Goal: Task Accomplishment & Management: Manage account settings

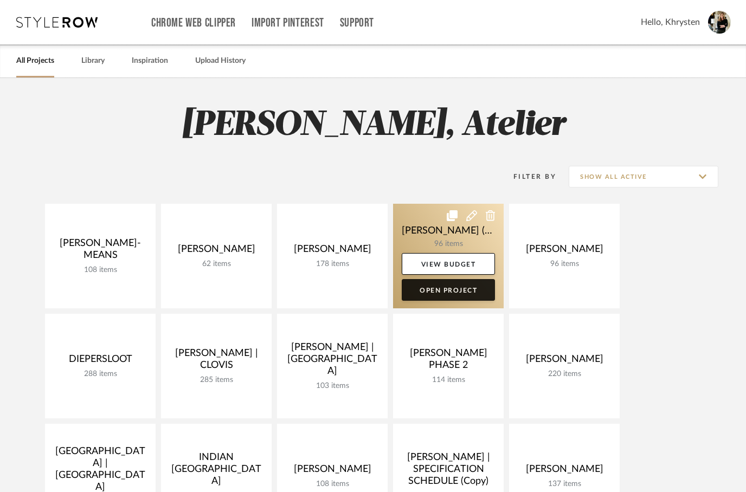
click at [461, 291] on link "Open Project" at bounding box center [448, 290] width 93 height 22
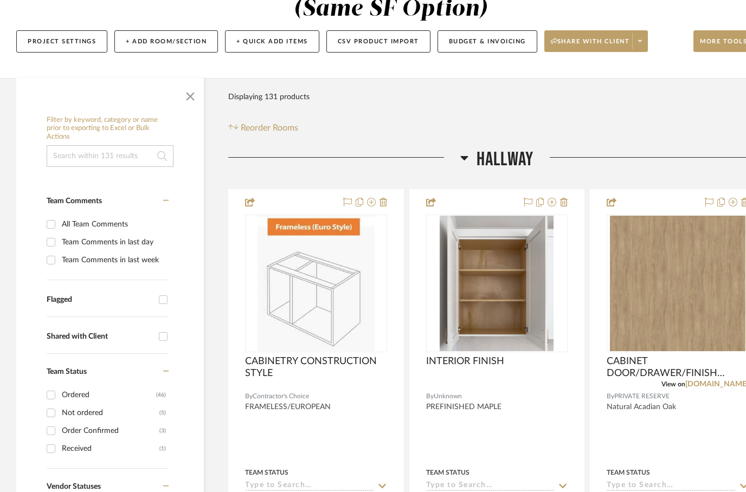
scroll to position [135, 0]
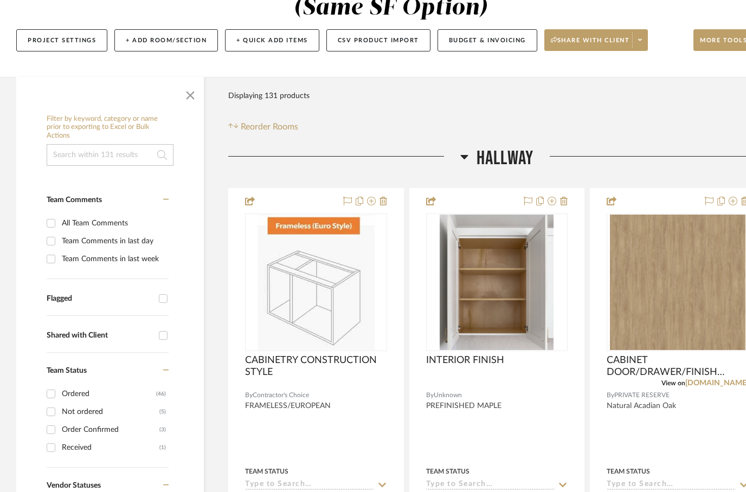
click at [464, 158] on icon at bounding box center [464, 157] width 8 height 4
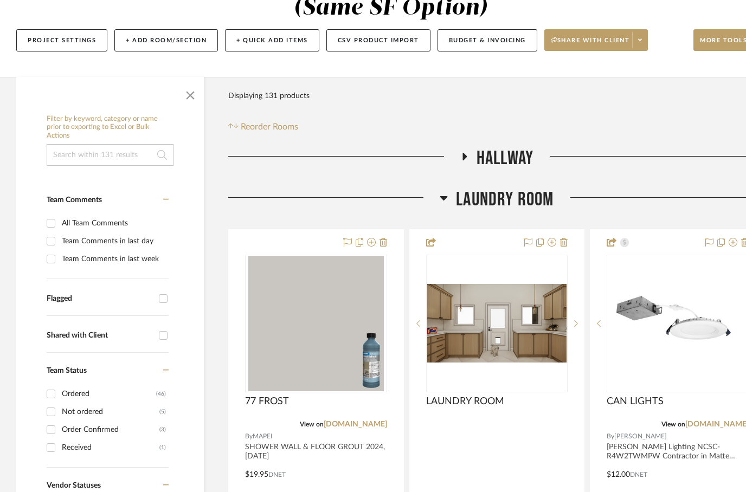
click at [450, 202] on h3 "Laundry Room" at bounding box center [497, 199] width 114 height 23
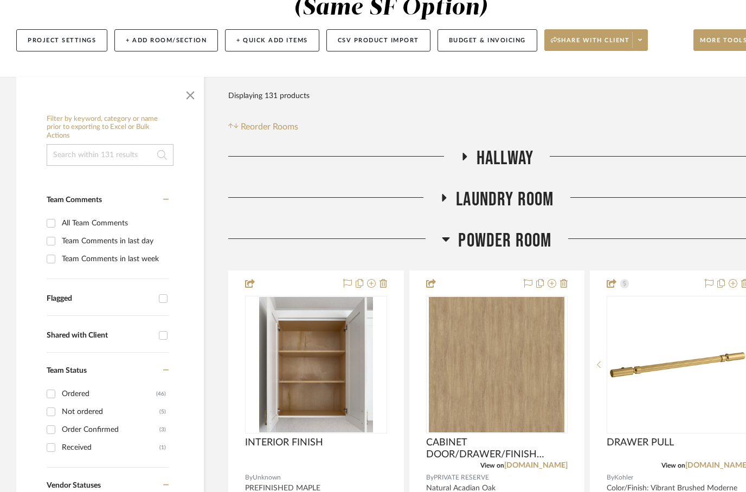
click at [447, 237] on icon at bounding box center [446, 239] width 8 height 13
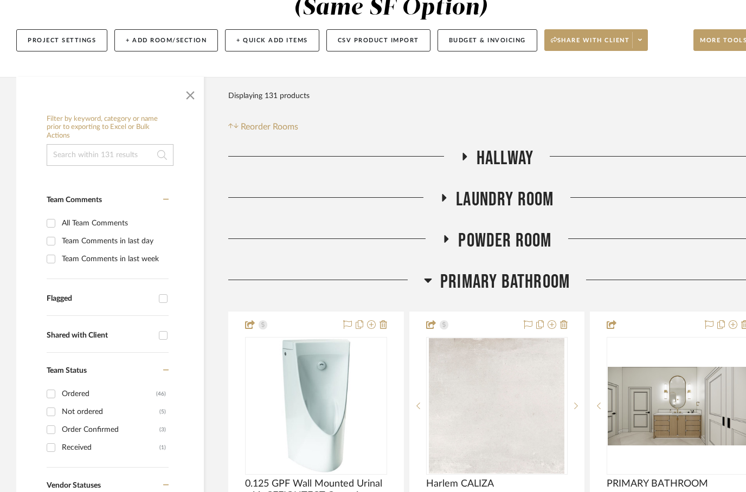
click at [424, 288] on fa-icon at bounding box center [428, 284] width 8 height 16
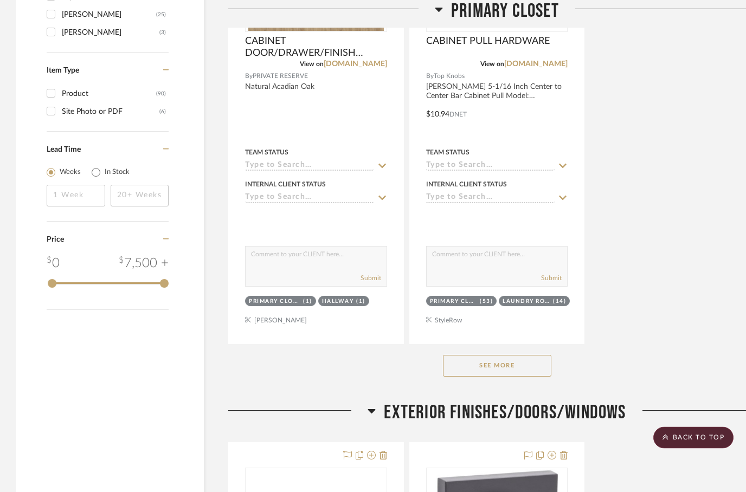
scroll to position [1623, 0]
click at [477, 366] on button "See More" at bounding box center [497, 366] width 108 height 22
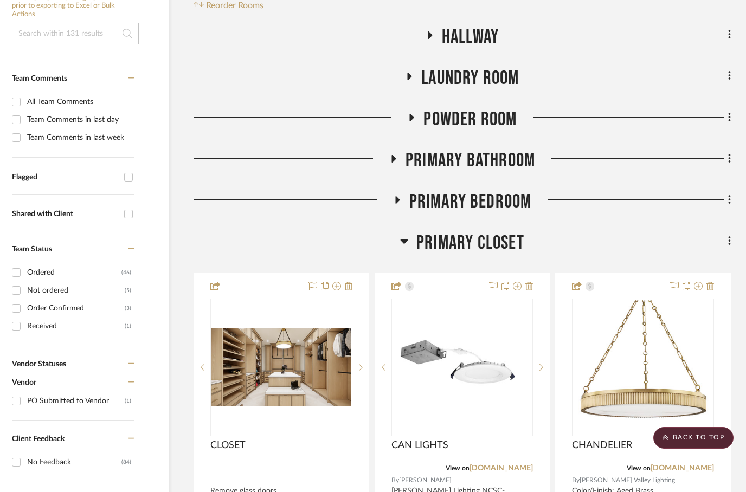
scroll to position [0, 35]
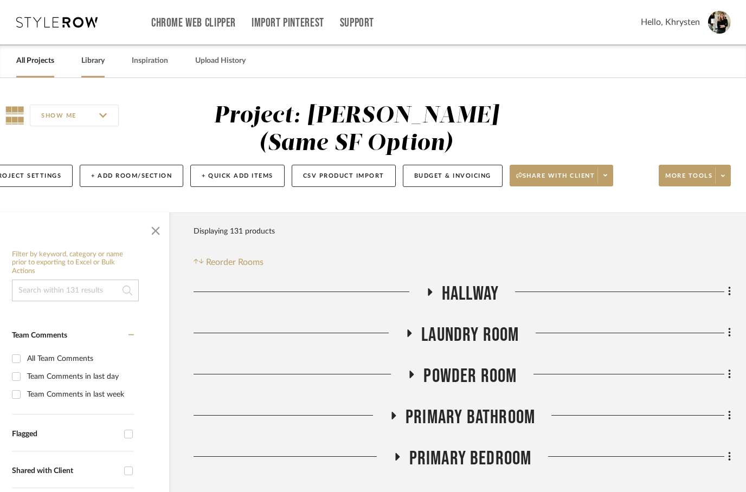
click at [102, 68] on link "Library" at bounding box center [92, 61] width 23 height 15
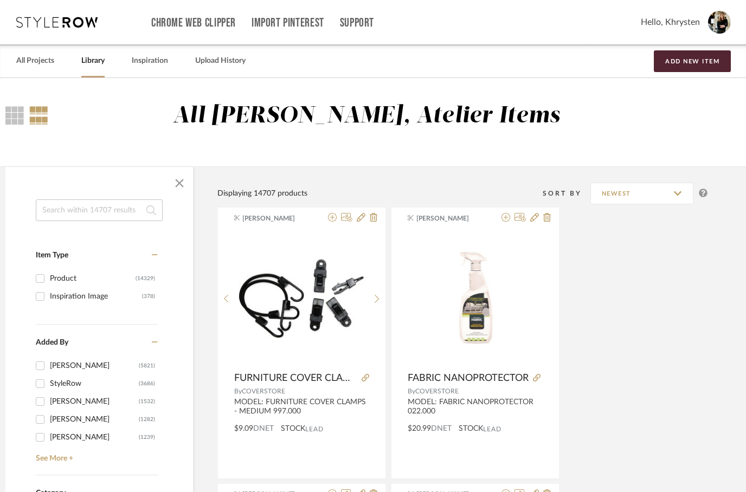
click at [67, 210] on input at bounding box center [99, 210] width 127 height 22
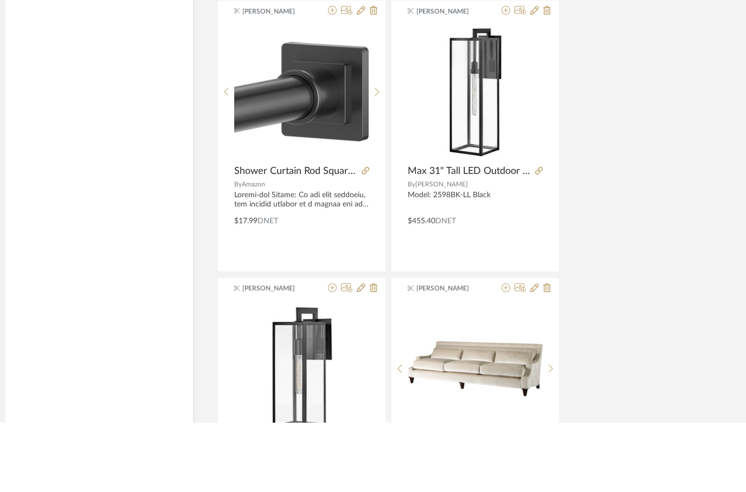
scroll to position [4848, 35]
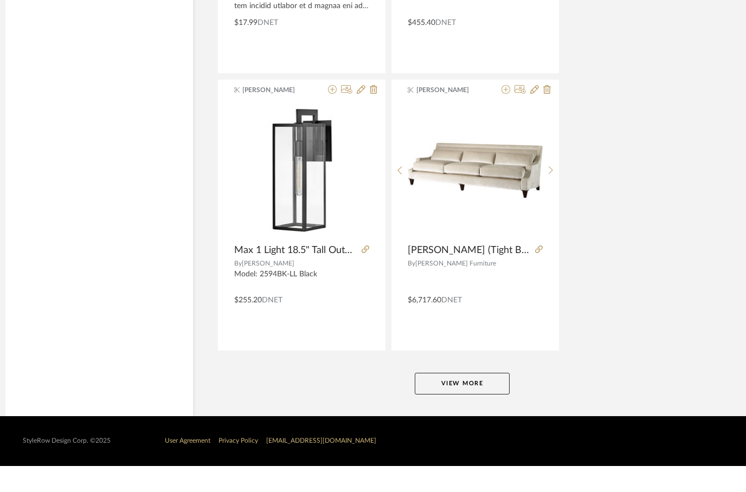
click at [450, 399] on button "View More" at bounding box center [462, 410] width 95 height 22
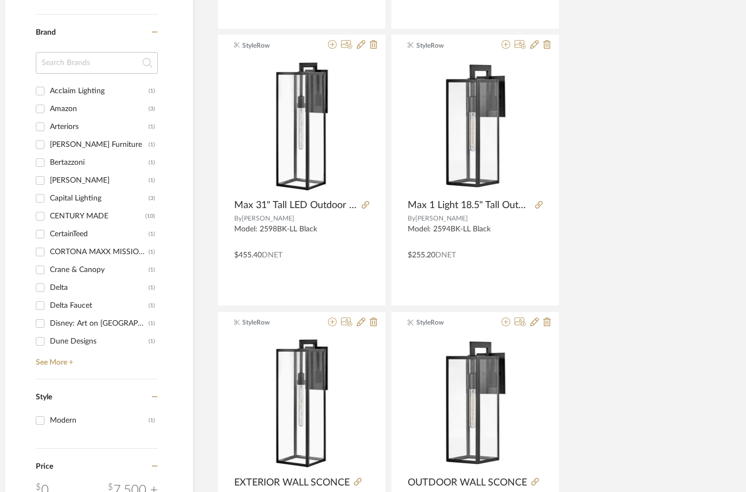
scroll to position [700, 35]
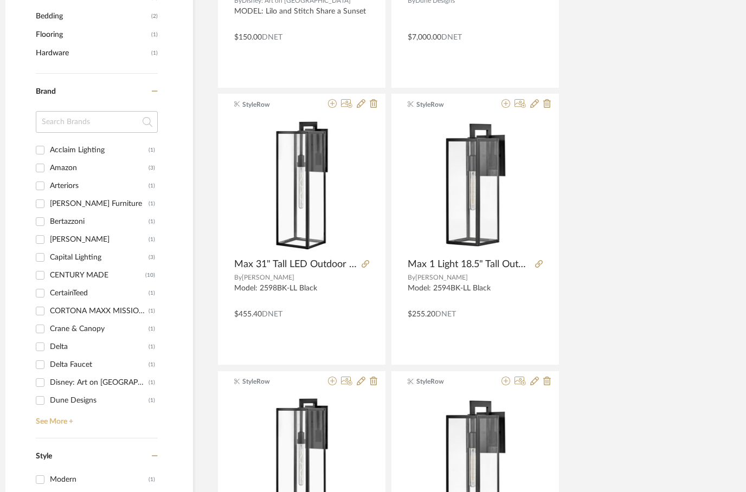
click at [50, 416] on link "See More +" at bounding box center [95, 417] width 125 height 17
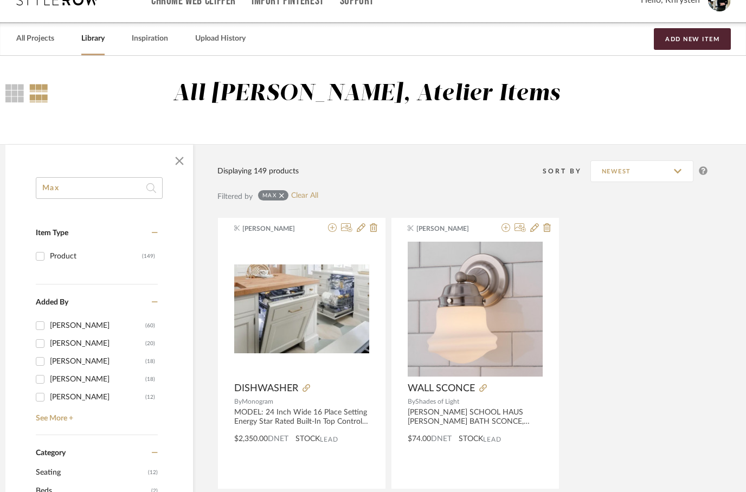
scroll to position [0, 35]
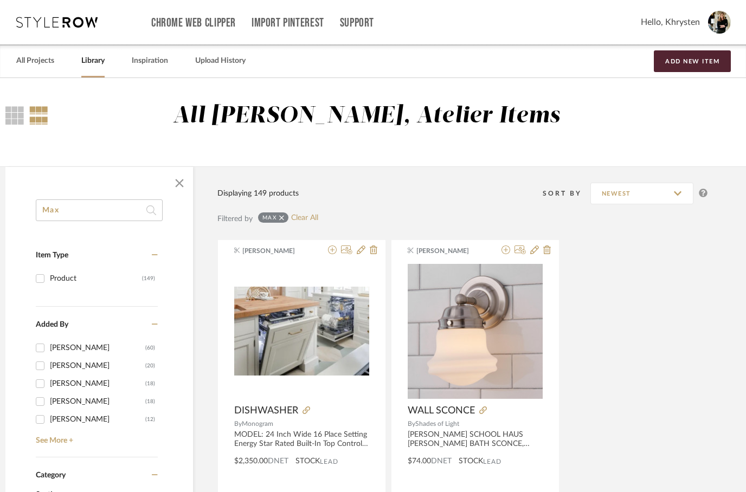
click at [52, 214] on input "Max" at bounding box center [99, 210] width 127 height 22
click at [50, 208] on input "Max" at bounding box center [99, 210] width 127 height 22
click at [51, 211] on input "Max" at bounding box center [99, 210] width 127 height 22
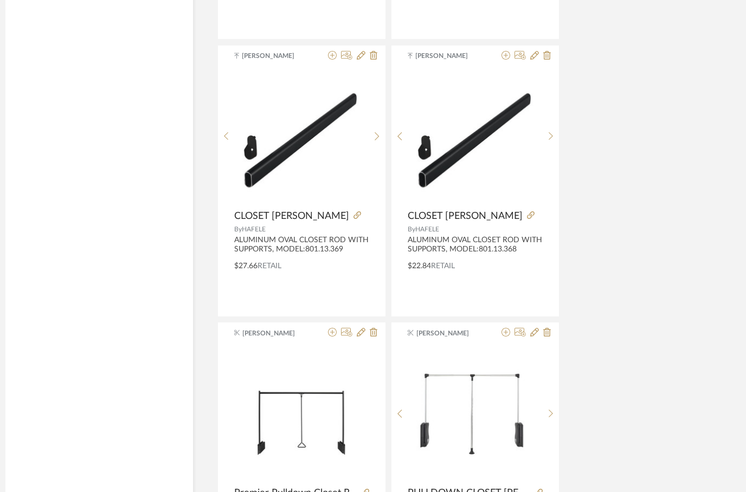
scroll to position [2572, 35]
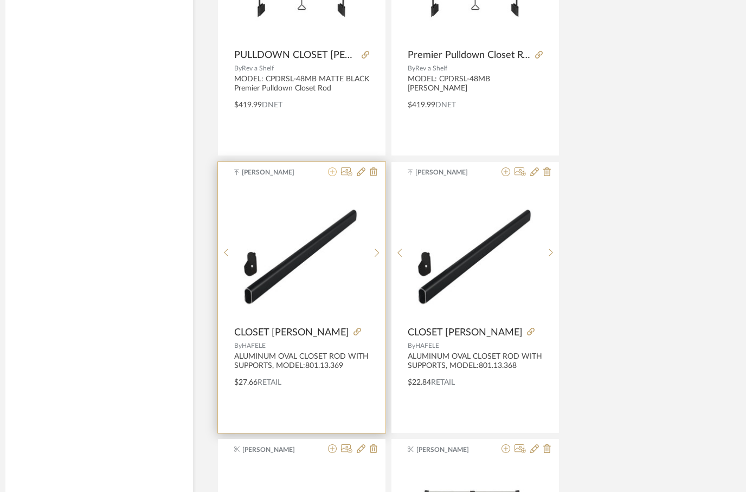
type input "Closet rod"
click at [330, 172] on icon at bounding box center [332, 171] width 9 height 9
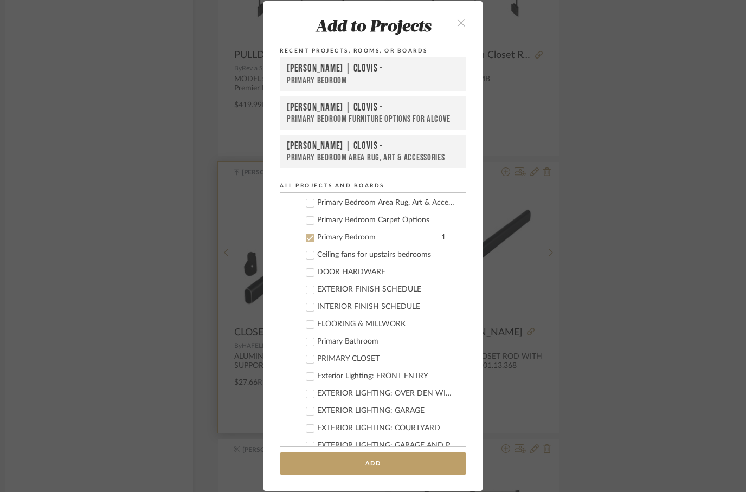
scroll to position [287, 0]
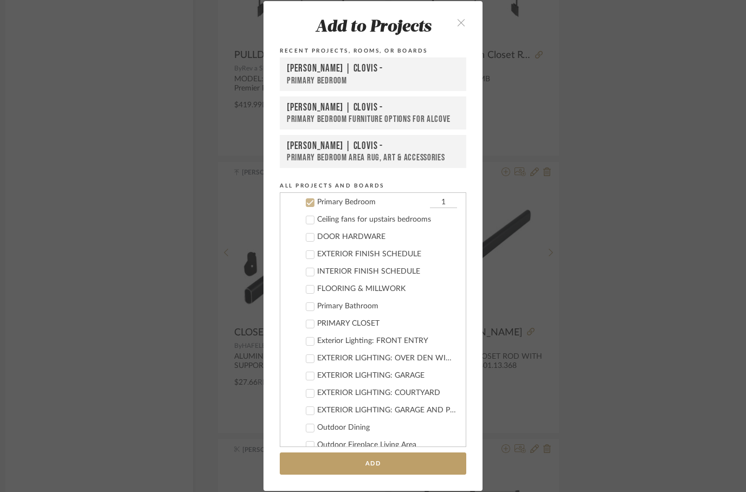
click at [314, 201] on div at bounding box center [310, 202] width 9 height 9
checkbox input "false"
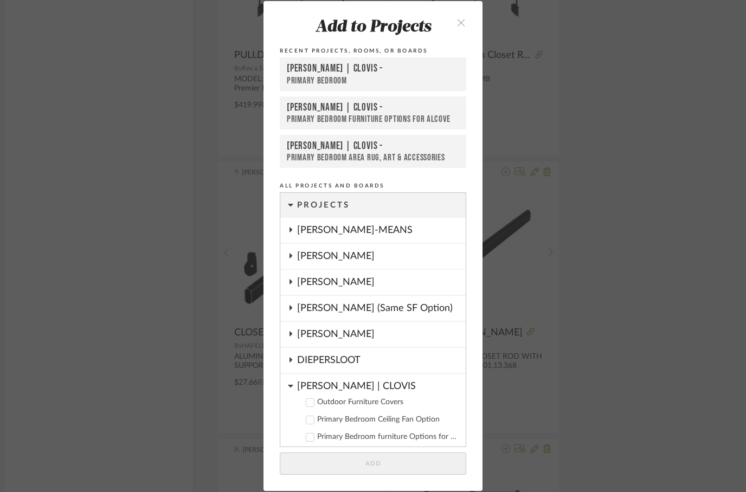
scroll to position [0, 0]
click at [303, 299] on div "[PERSON_NAME] (Same SF Option)" at bounding box center [381, 308] width 169 height 25
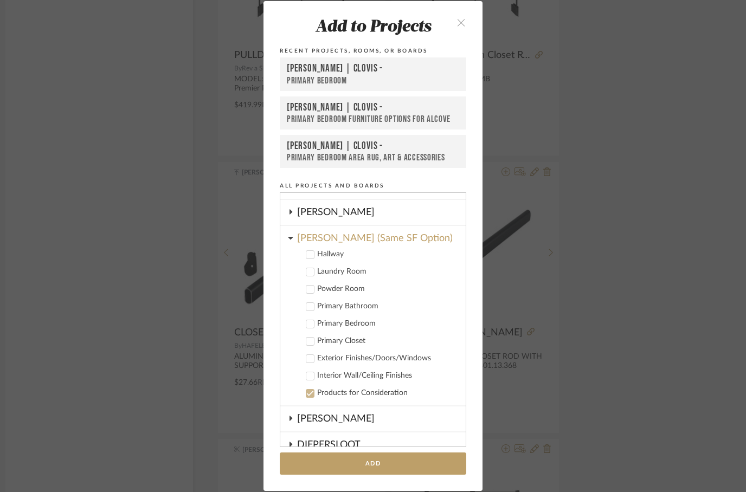
scroll to position [70, 0]
click at [313, 343] on icon at bounding box center [310, 342] width 8 height 8
checkbox input "true"
checkbox input "false"
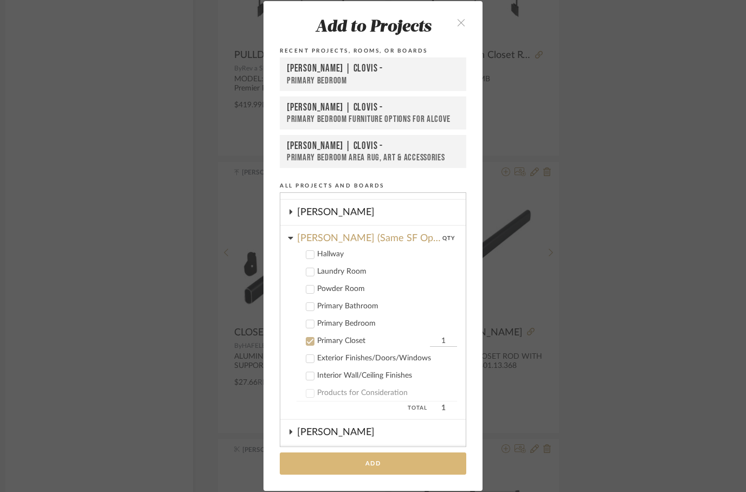
click at [381, 471] on button "Add" at bounding box center [373, 464] width 186 height 22
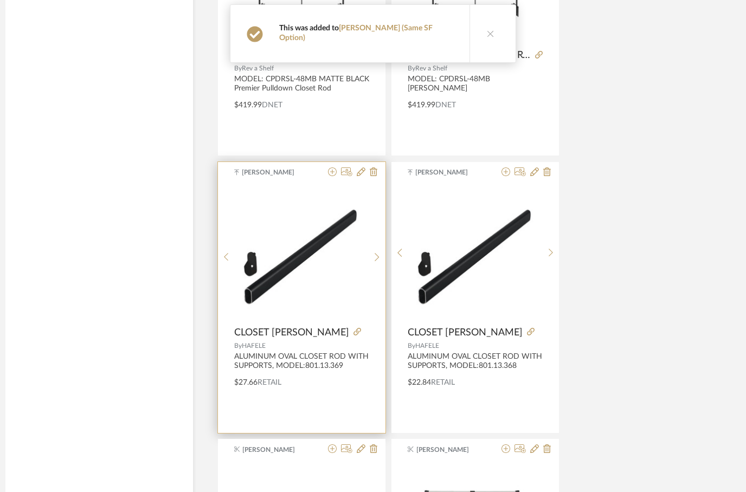
click at [0, 0] on img at bounding box center [0, 0] width 0 height 0
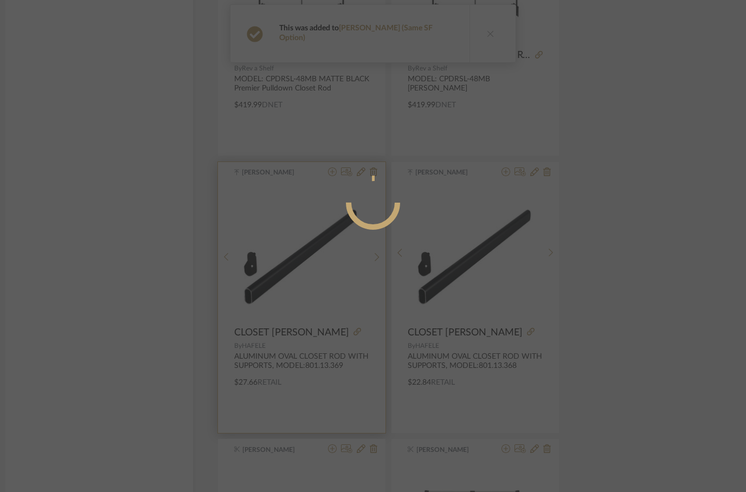
scroll to position [0, 0]
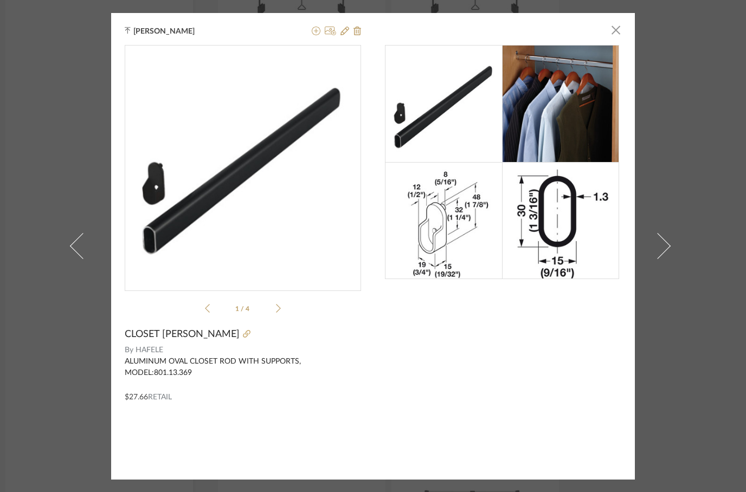
click at [280, 308] on icon at bounding box center [278, 308] width 5 height 9
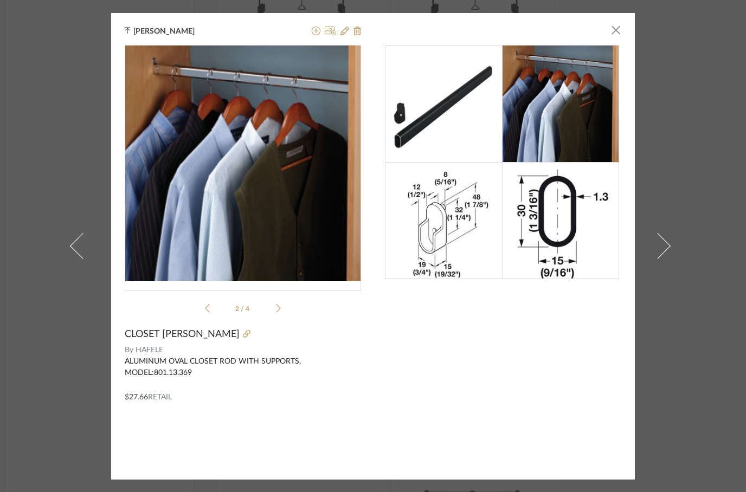
click at [268, 308] on li "2 / 4" at bounding box center [243, 308] width 66 height 13
click at [276, 301] on div "2 / 4" at bounding box center [243, 181] width 236 height 273
click at [279, 306] on icon at bounding box center [278, 309] width 5 height 10
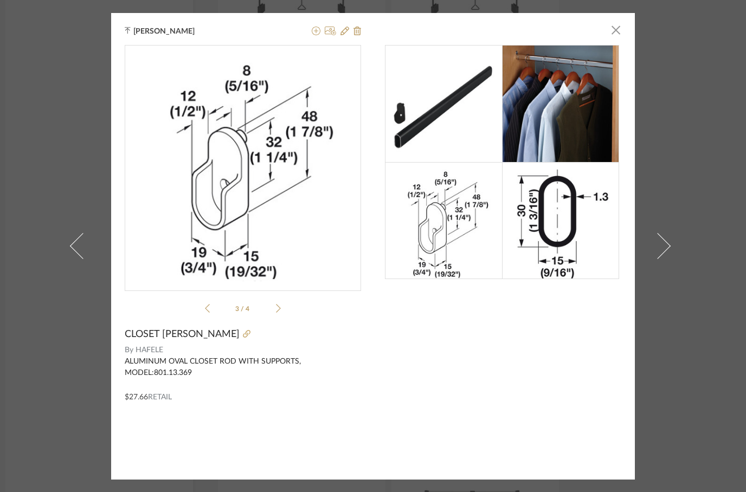
click at [280, 310] on icon at bounding box center [278, 309] width 5 height 10
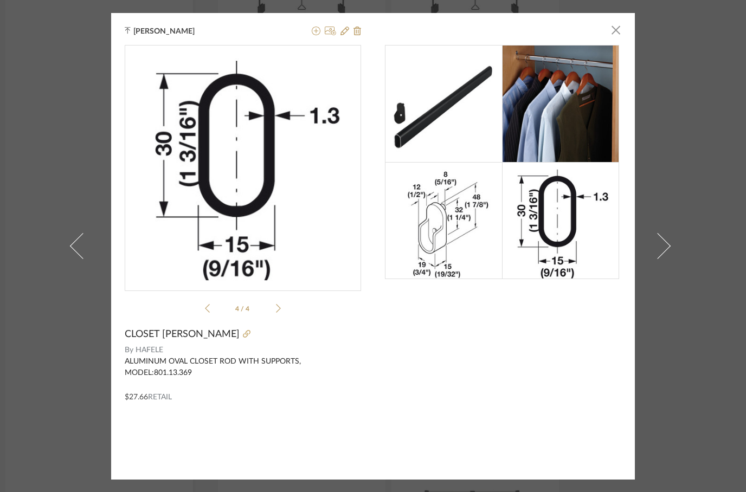
click at [280, 302] on ul "4 / 4" at bounding box center [243, 308] width 76 height 13
click at [243, 338] on icon at bounding box center [247, 334] width 8 height 8
click at [612, 33] on span "button" at bounding box center [616, 31] width 22 height 22
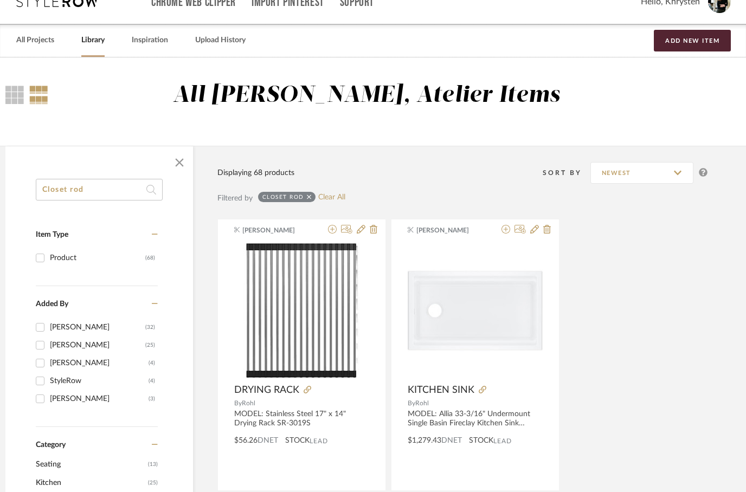
scroll to position [0, 35]
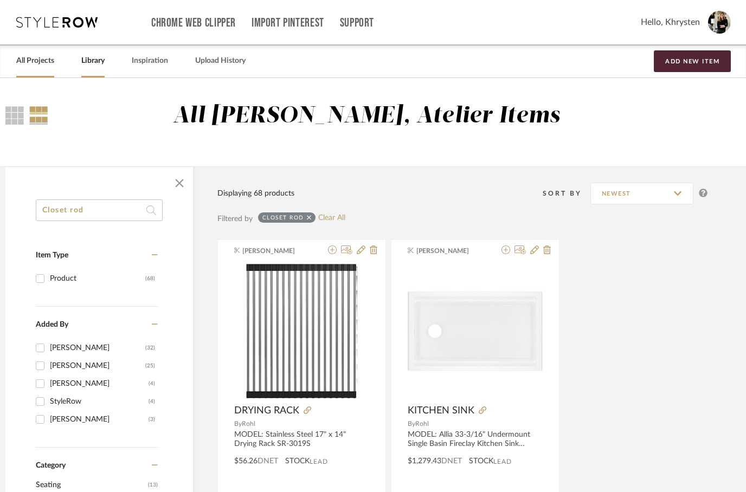
click at [42, 63] on link "All Projects" at bounding box center [35, 61] width 38 height 15
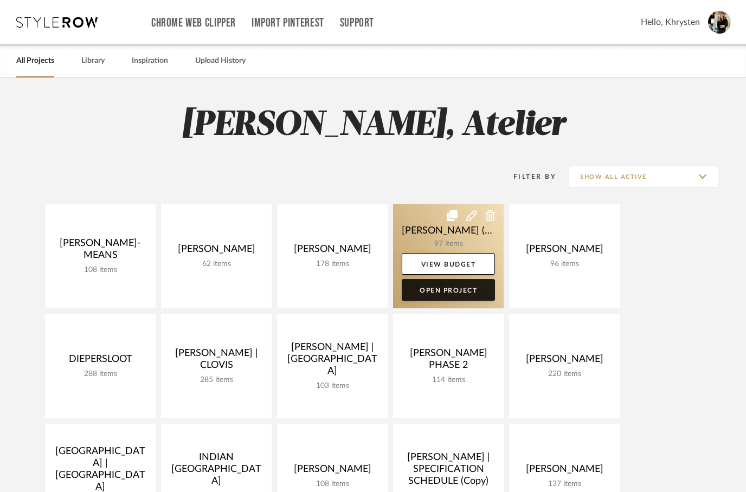
click at [441, 290] on link "Open Project" at bounding box center [448, 290] width 93 height 22
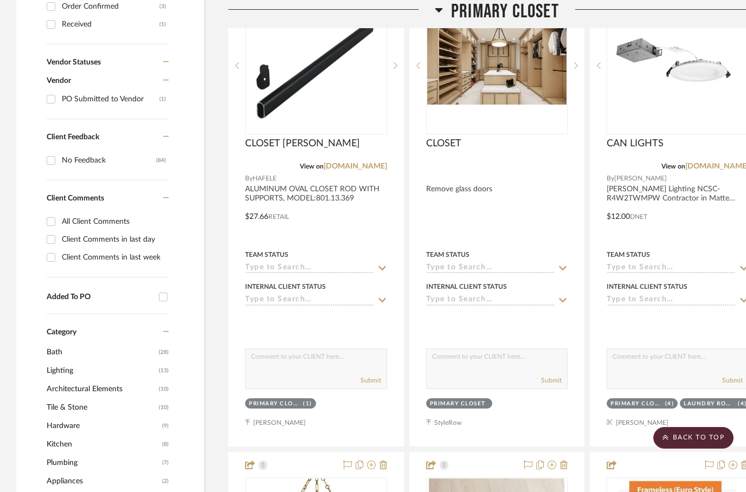
scroll to position [563, 0]
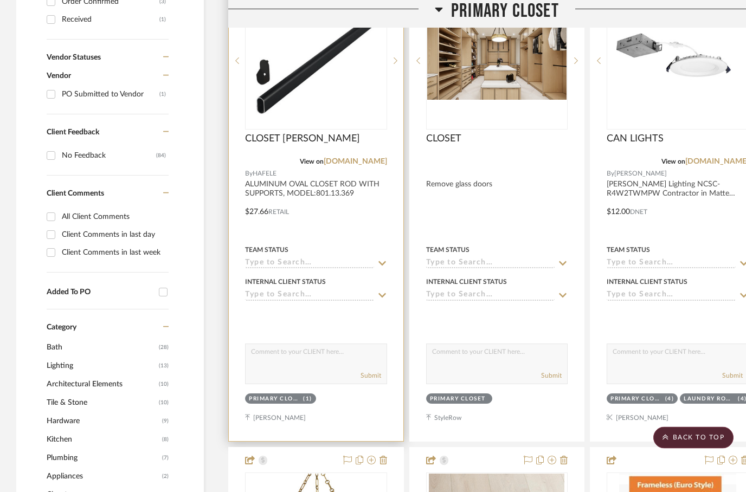
click at [289, 403] on div "Primary Closet" at bounding box center [274, 400] width 51 height 8
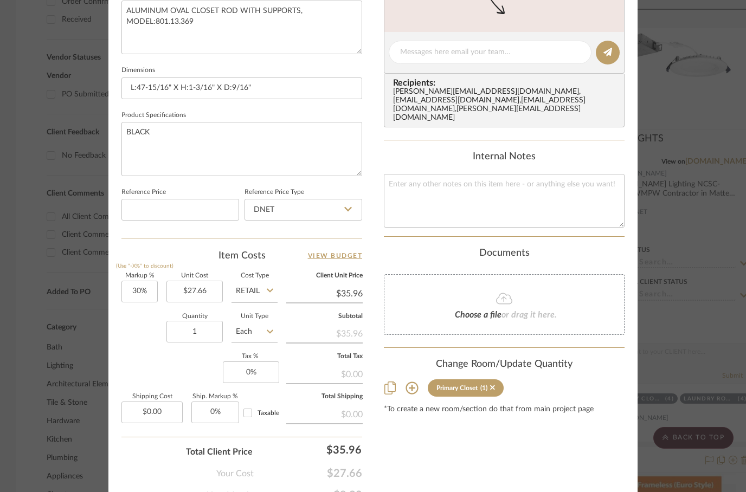
scroll to position [464, 0]
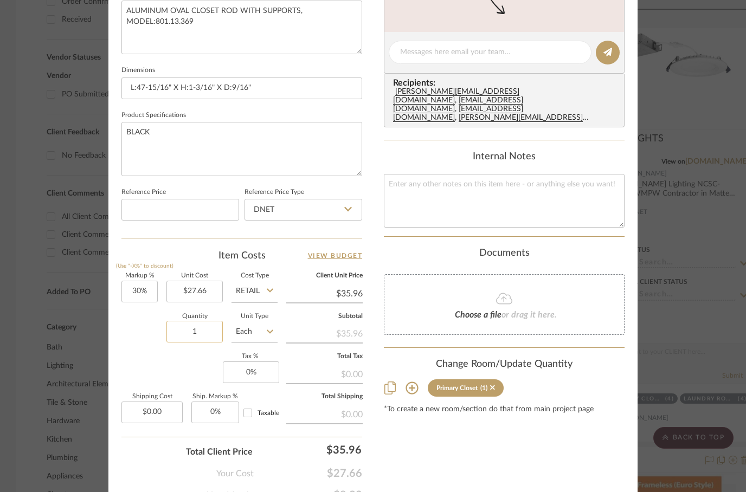
type input "10"
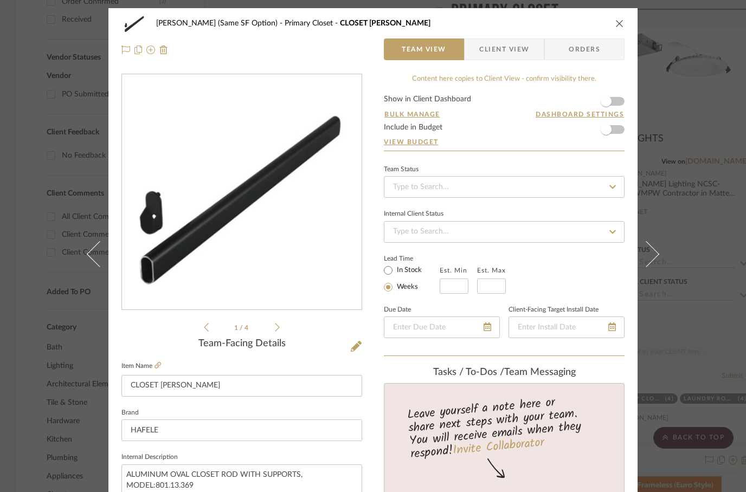
scroll to position [0, 0]
click at [575, 55] on span "Orders" at bounding box center [584, 49] width 55 height 22
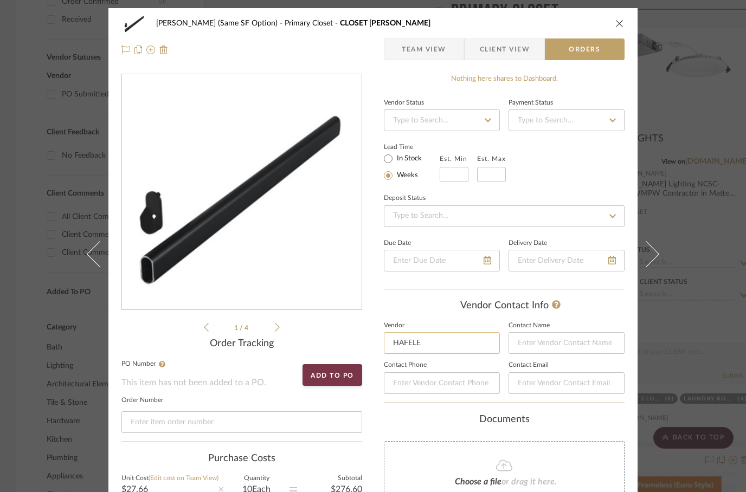
click at [431, 335] on input "HAFELE" at bounding box center [442, 343] width 116 height 22
click at [403, 352] on input "HAFELE" at bounding box center [442, 343] width 116 height 22
click at [405, 347] on input "HAFELE" at bounding box center [442, 343] width 116 height 22
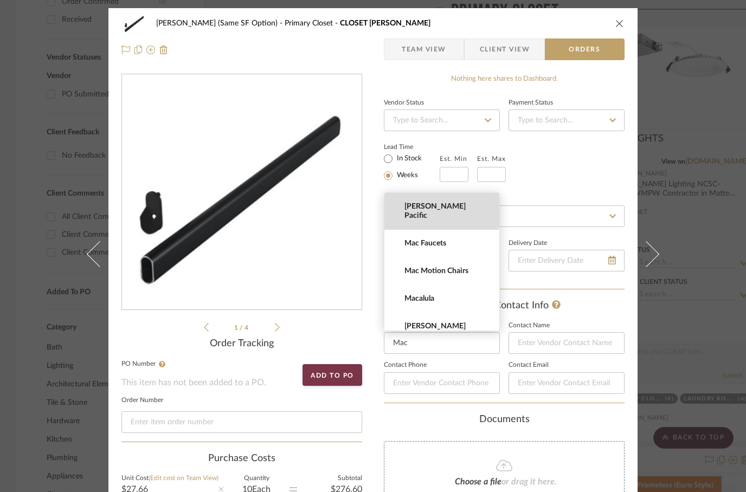
click at [415, 210] on span "[PERSON_NAME] Pacific" at bounding box center [445, 211] width 83 height 18
type input "[PERSON_NAME] Pacific"
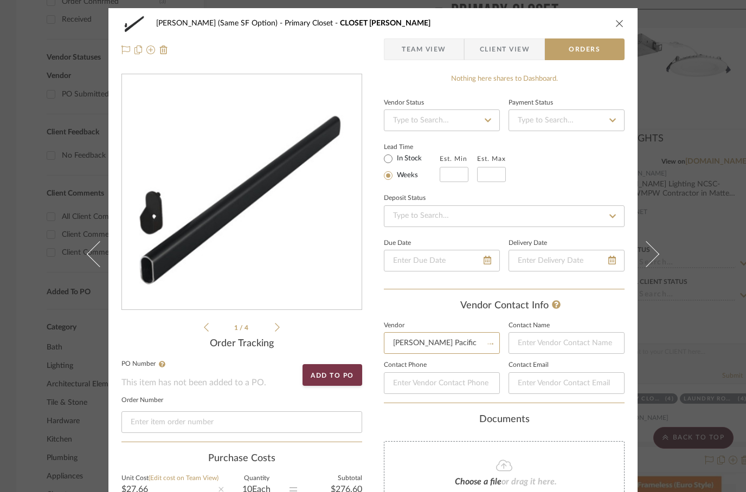
type input "[PERSON_NAME]"
click at [571, 162] on div "Lead Time In Stock Weeks Est. Min Est. Max" at bounding box center [504, 161] width 241 height 42
click at [616, 27] on icon "close" at bounding box center [619, 23] width 9 height 9
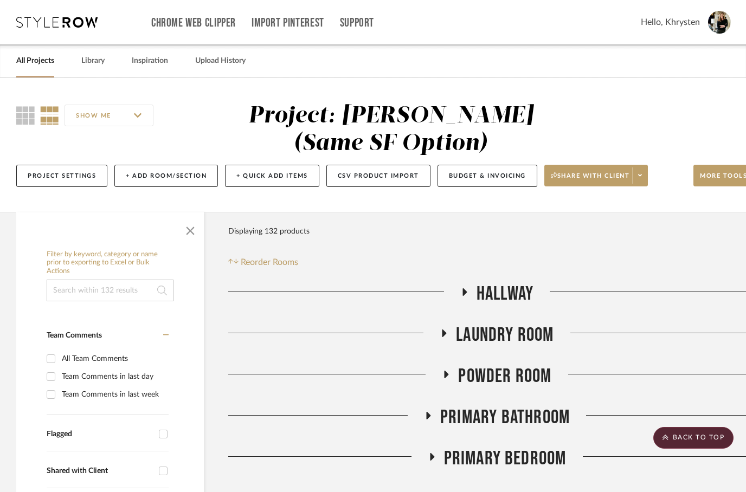
scroll to position [564, 0]
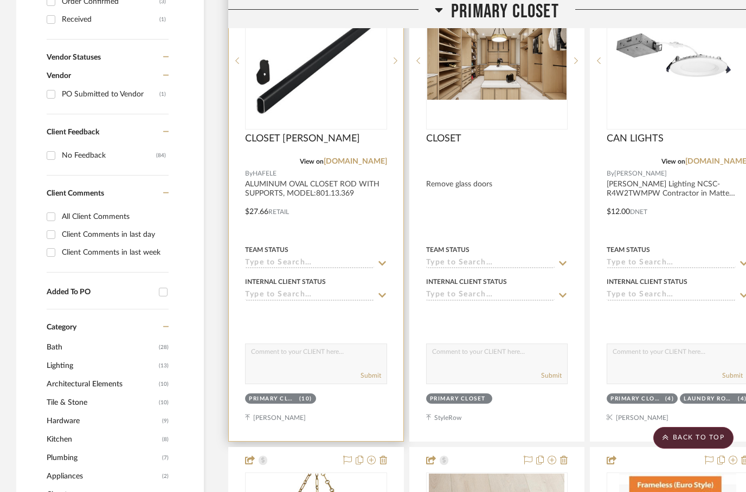
click at [333, 241] on div at bounding box center [316, 204] width 175 height 474
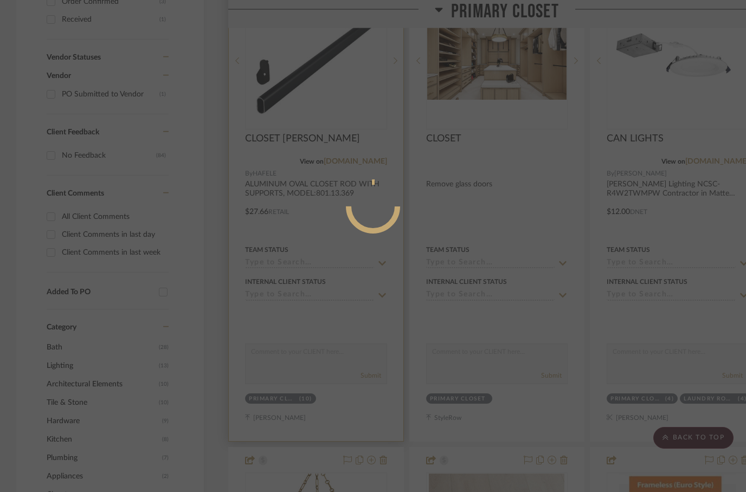
scroll to position [0, 0]
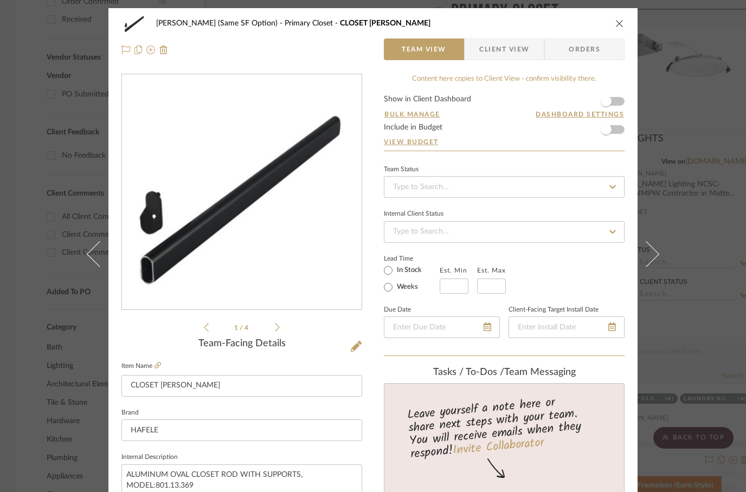
click at [584, 47] on span "Orders" at bounding box center [584, 49] width 55 height 22
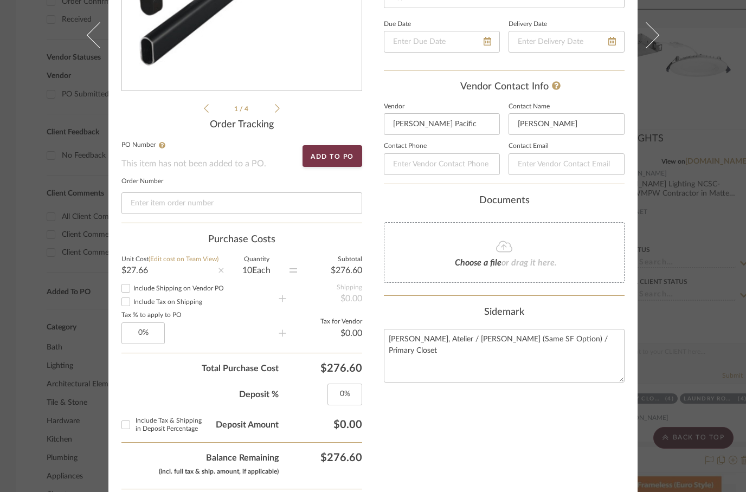
scroll to position [220, 0]
click at [331, 156] on button "Add to PO" at bounding box center [332, 156] width 60 height 22
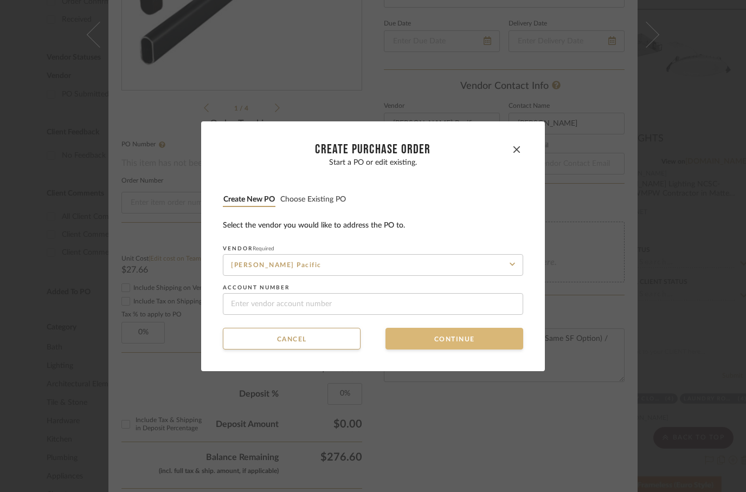
click at [420, 337] on button "Continue" at bounding box center [454, 339] width 138 height 22
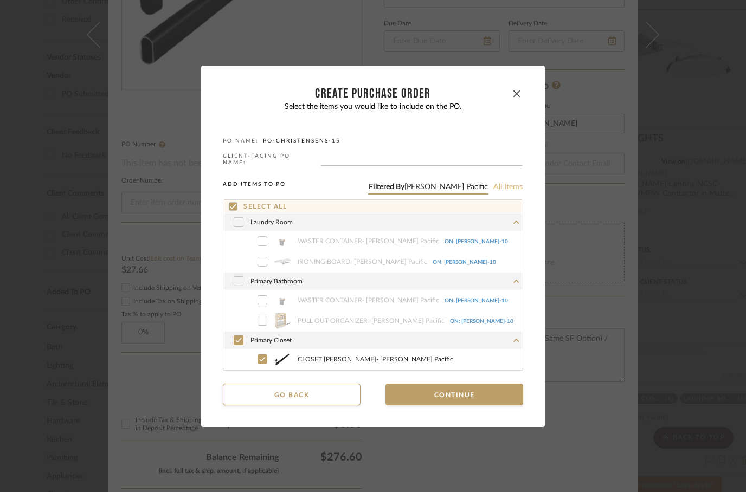
click at [513, 185] on button "All items" at bounding box center [508, 187] width 30 height 10
checkbox input "false"
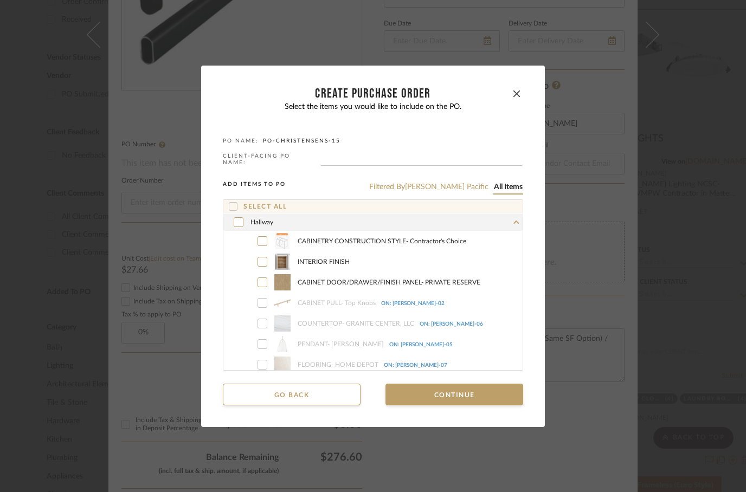
scroll to position [0, 0]
click at [240, 223] on icon at bounding box center [238, 222] width 7 height 8
checkbox input "true"
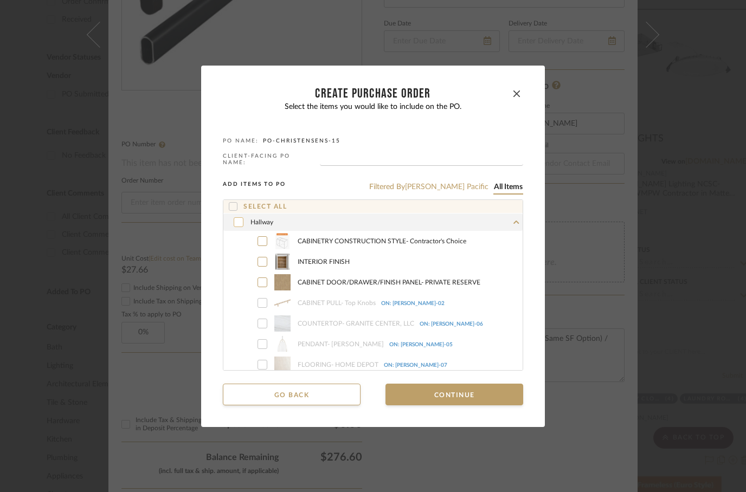
checkbox input "true"
click at [238, 218] on icon at bounding box center [238, 222] width 7 height 8
checkbox input "false"
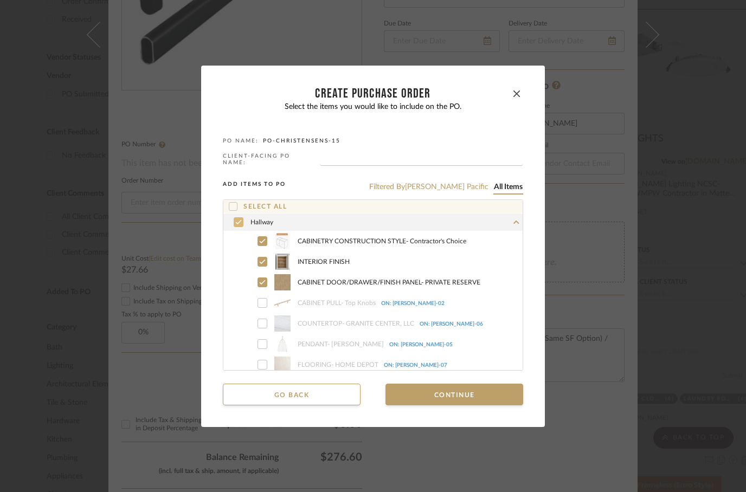
checkbox input "false"
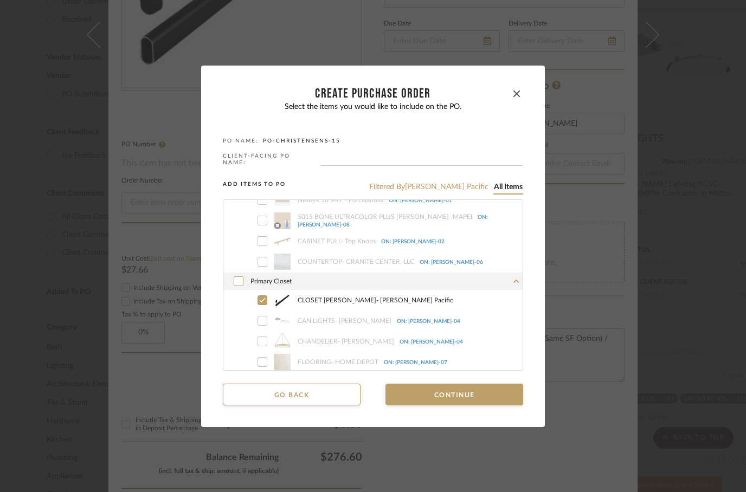
scroll to position [2165, 0]
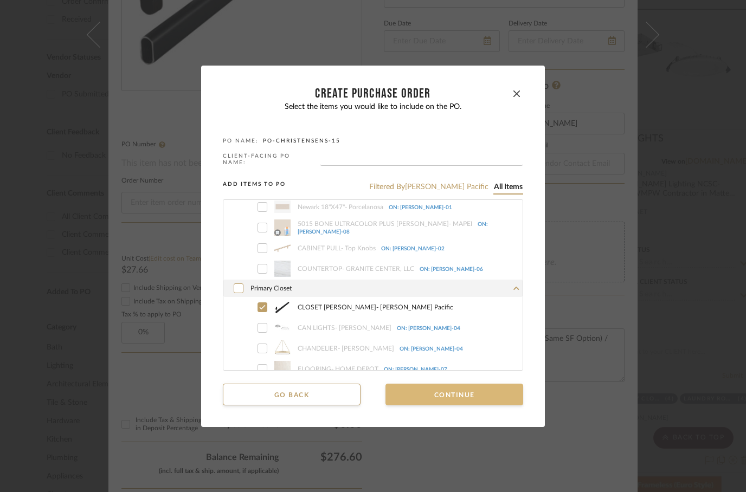
click at [447, 390] on button "Continue" at bounding box center [454, 395] width 138 height 22
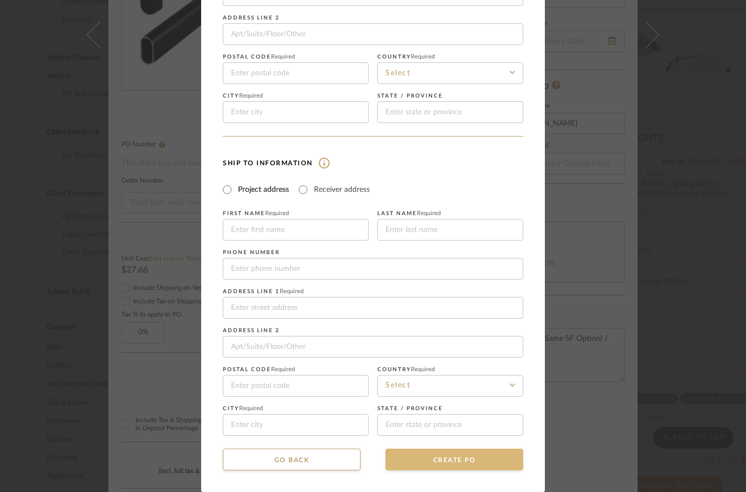
scroll to position [133, 0]
click at [298, 458] on button "Go back" at bounding box center [292, 460] width 138 height 22
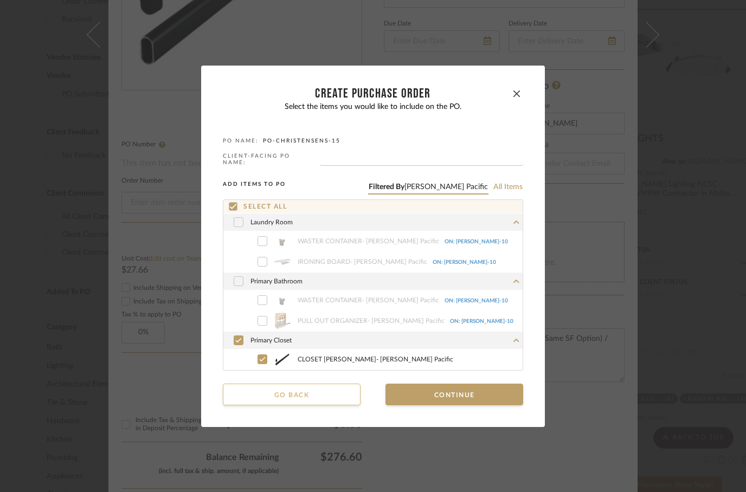
click at [298, 384] on button "Go back" at bounding box center [292, 395] width 138 height 22
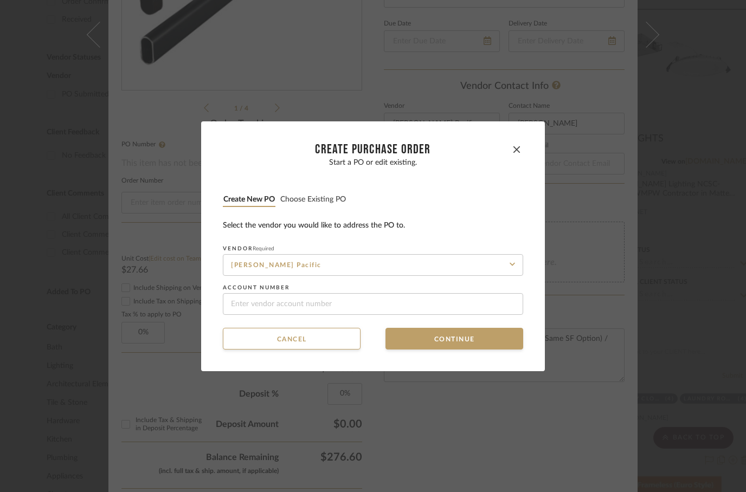
click at [285, 320] on mat-dialog-content "CREATE Purchase order Start a PO or edit existing. Create new PO Choose existin…" at bounding box center [373, 246] width 300 height 206
click at [262, 340] on button "Cancel" at bounding box center [292, 339] width 138 height 22
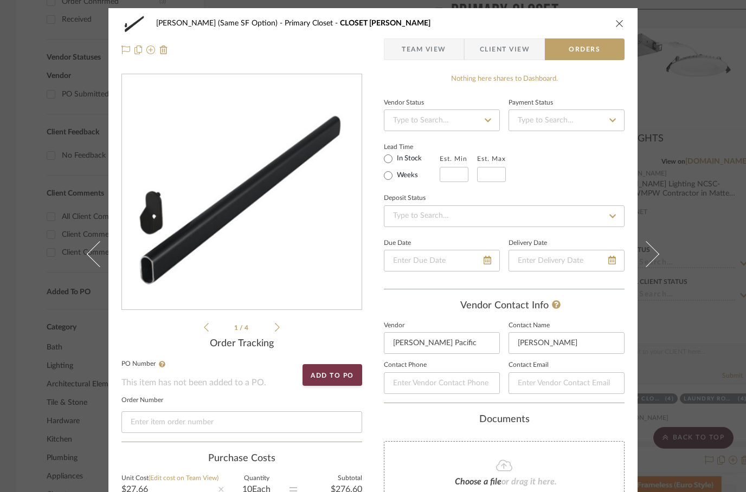
click at [624, 21] on button "close" at bounding box center [620, 23] width 10 height 10
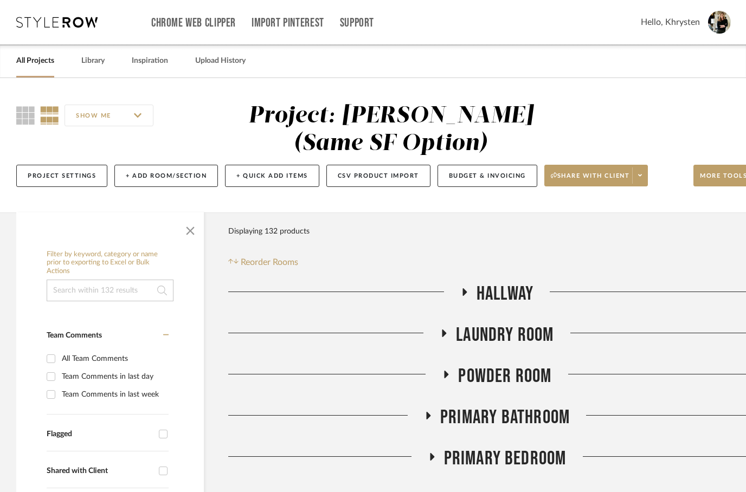
click at [96, 289] on input at bounding box center [110, 291] width 127 height 22
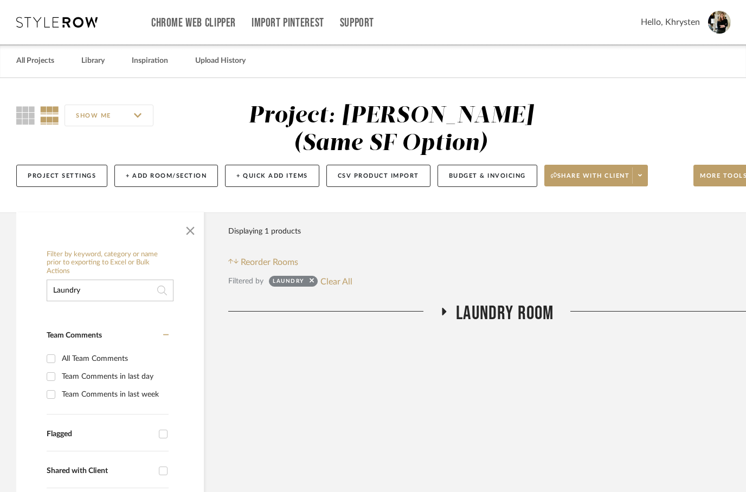
type input "Laundry"
click at [443, 311] on icon at bounding box center [444, 312] width 4 height 8
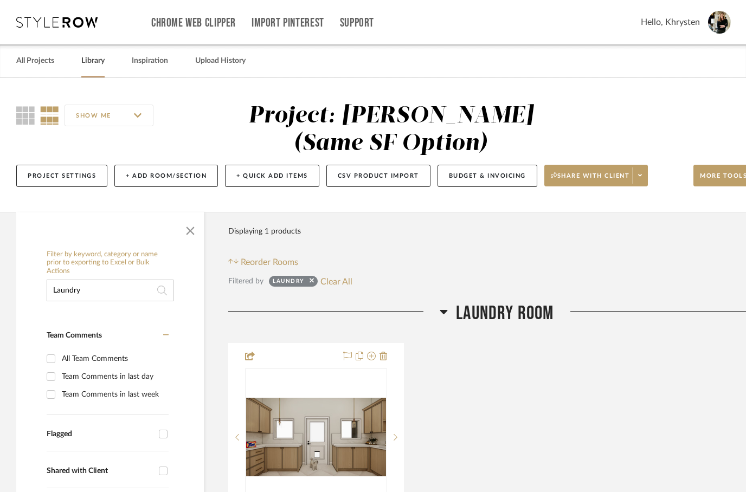
click at [93, 56] on link "Library" at bounding box center [92, 61] width 23 height 15
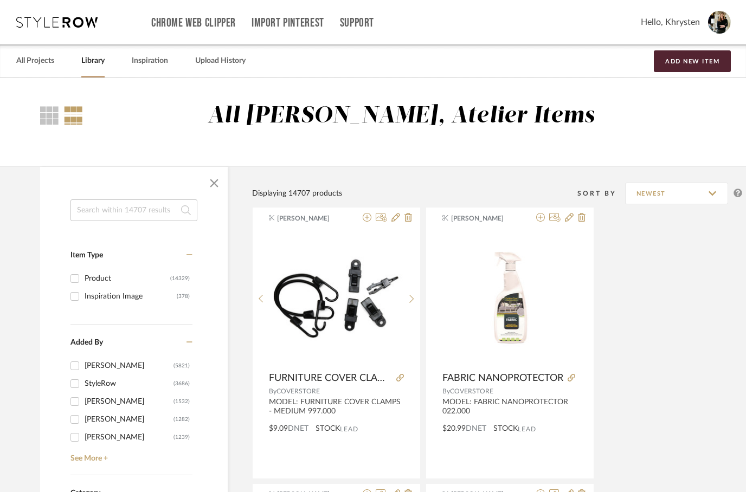
click at [141, 208] on input at bounding box center [133, 210] width 127 height 22
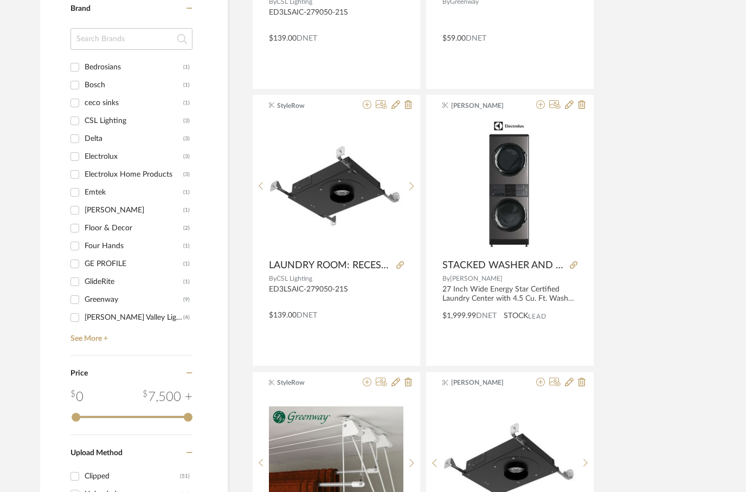
scroll to position [697, 0]
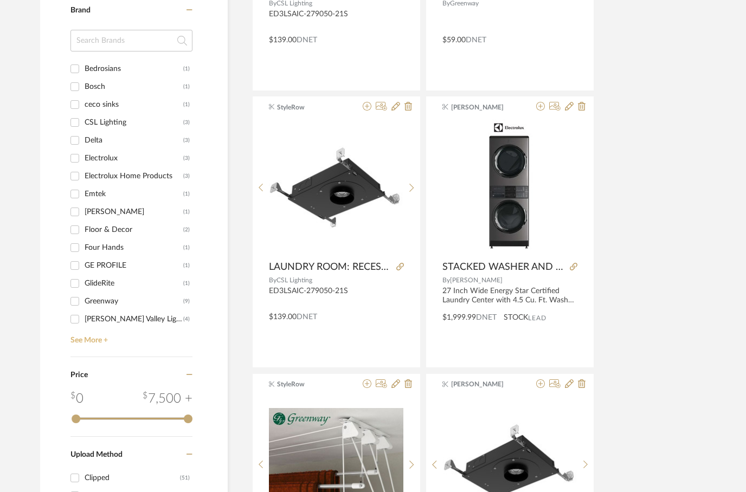
type input "Laundry"
click at [89, 342] on link "See More +" at bounding box center [130, 336] width 125 height 17
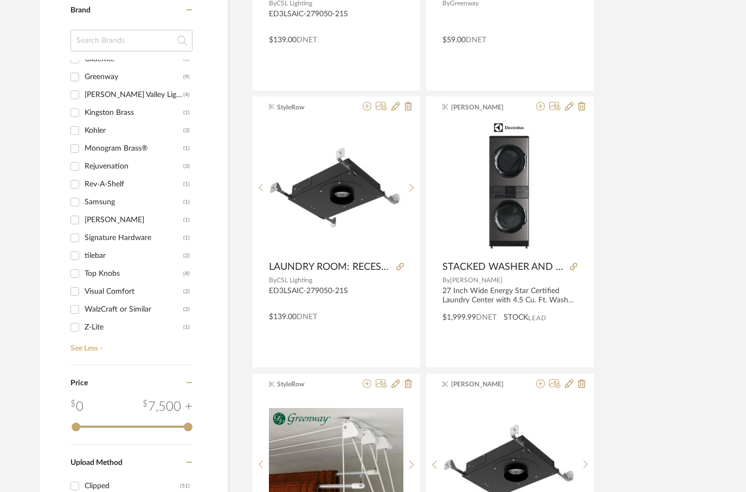
scroll to position [224, 0]
click at [89, 188] on div "Rev-A-Shelf" at bounding box center [134, 184] width 99 height 17
click at [83, 188] on input "Rev-A-Shelf (1)" at bounding box center [74, 184] width 17 height 17
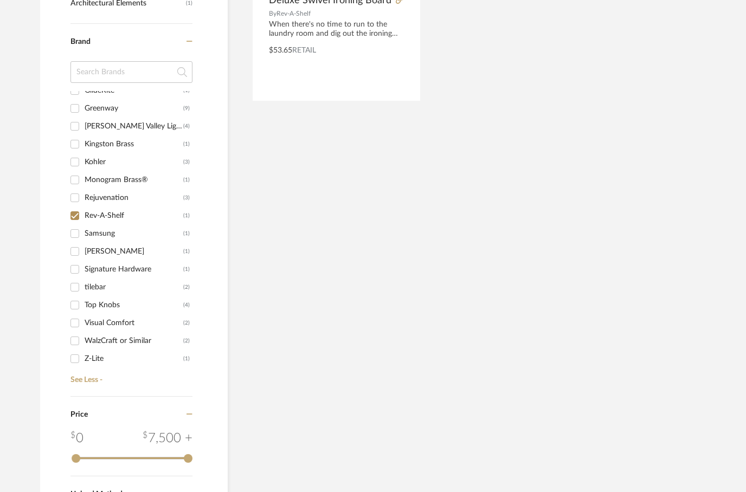
scroll to position [411, 0]
click at [71, 216] on input "Rev-A-Shelf (1)" at bounding box center [74, 214] width 17 height 17
checkbox input "false"
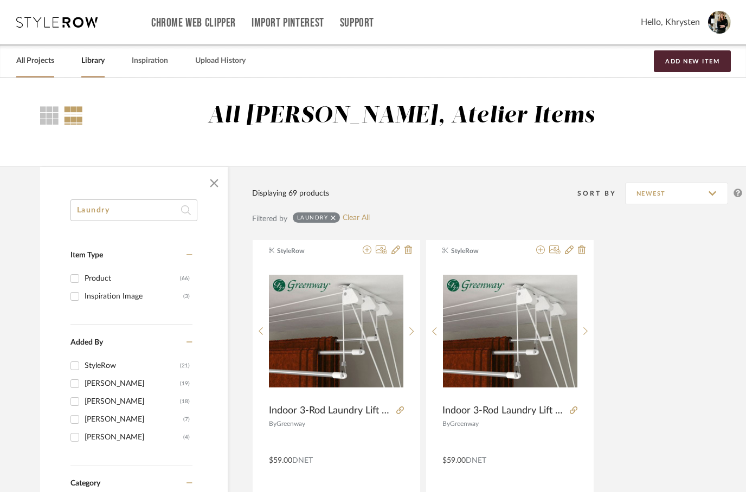
click at [32, 64] on link "All Projects" at bounding box center [35, 61] width 38 height 15
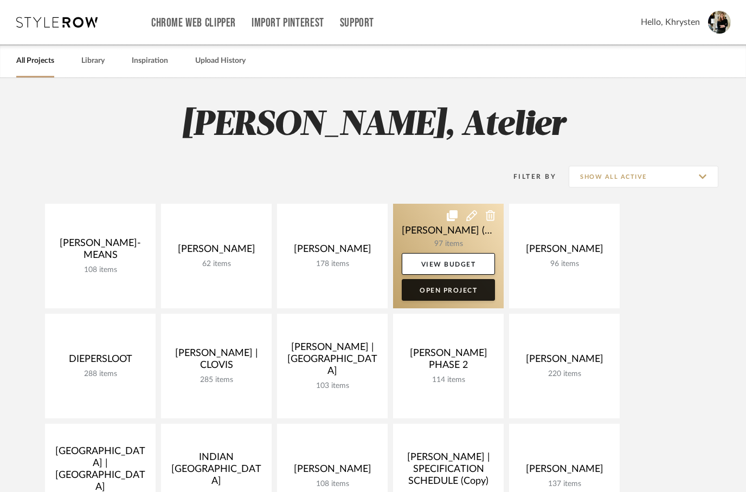
click at [453, 294] on link "Open Project" at bounding box center [448, 290] width 93 height 22
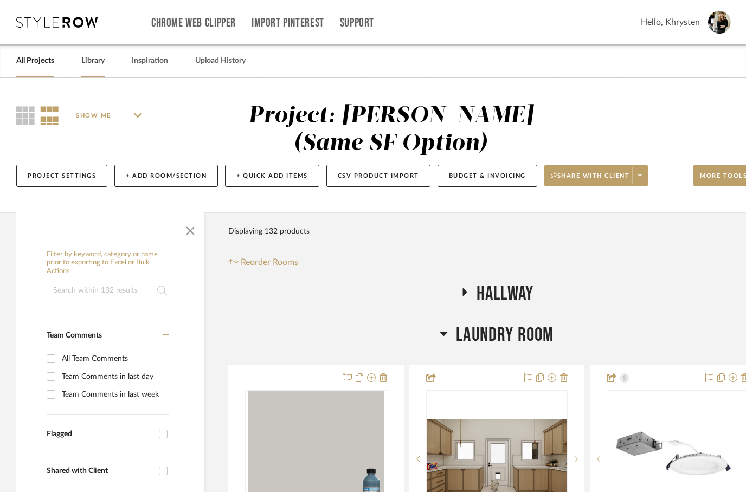
click at [91, 63] on link "Library" at bounding box center [92, 61] width 23 height 15
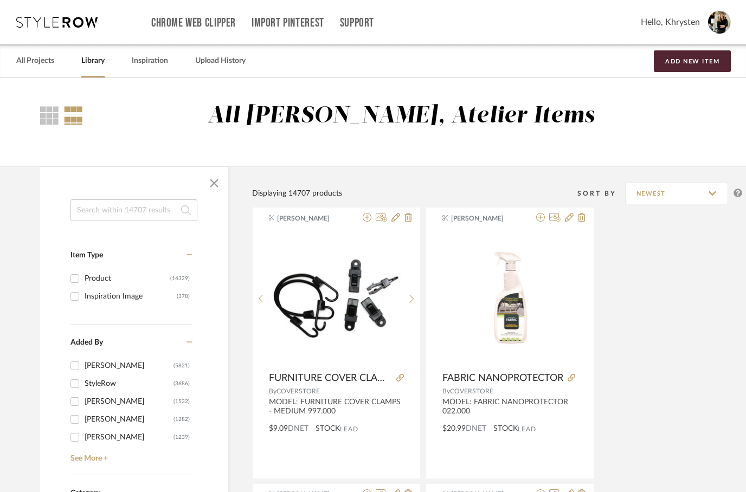
click at [105, 208] on input at bounding box center [133, 210] width 127 height 22
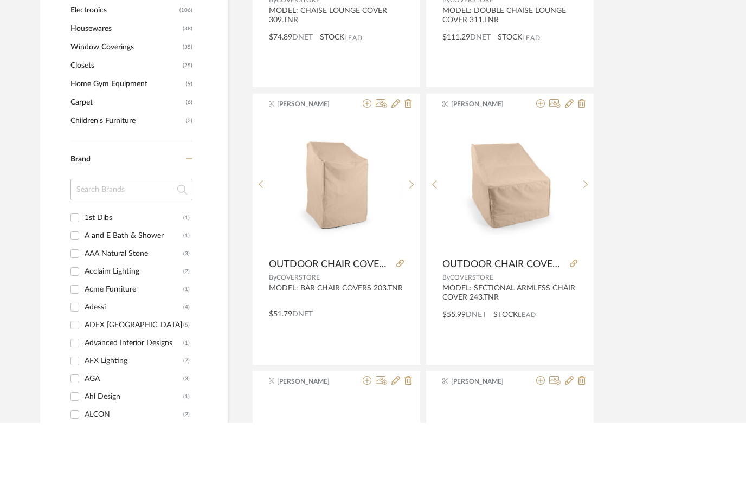
scroll to position [886, 0]
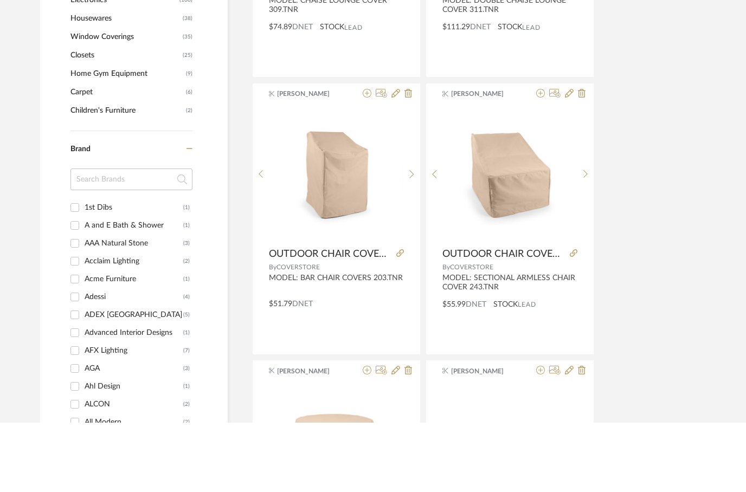
click at [87, 238] on input at bounding box center [131, 249] width 122 height 22
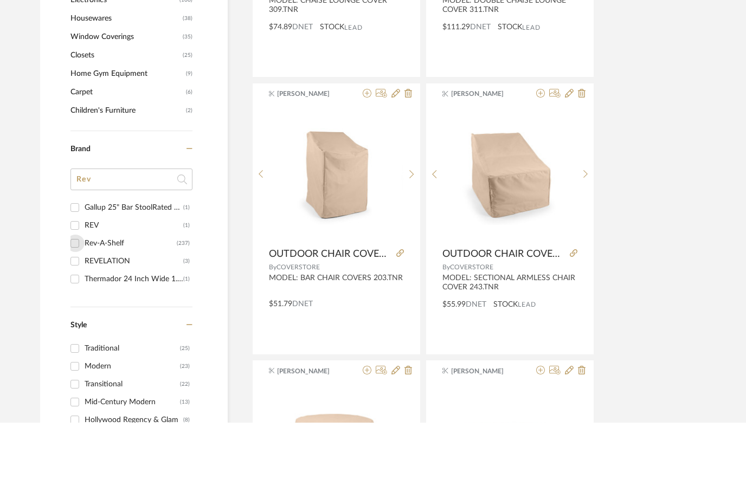
type input "Rev"
click at [78, 304] on input "Rev-A-Shelf (237)" at bounding box center [74, 312] width 17 height 17
checkbox input "true"
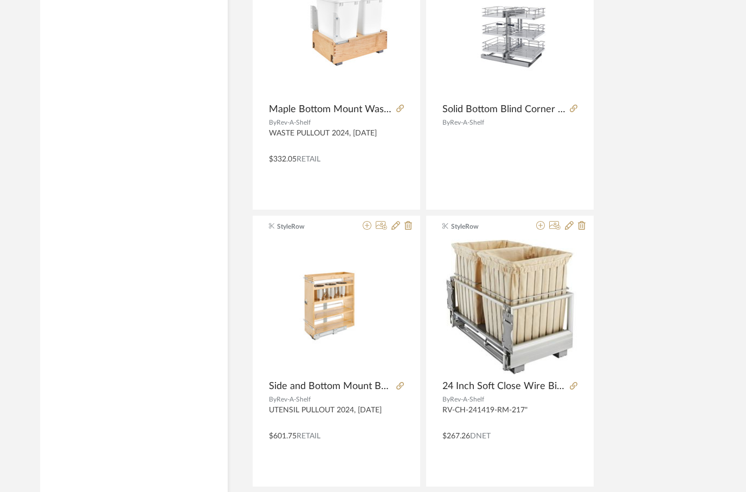
scroll to position [1132, 0]
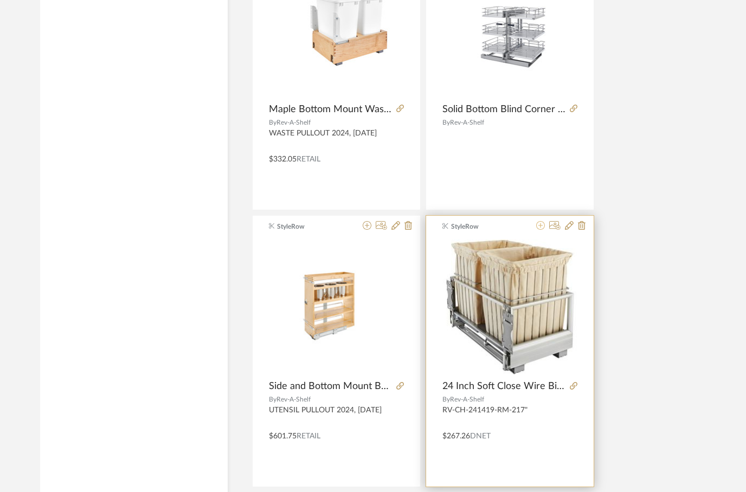
click at [537, 228] on icon at bounding box center [540, 225] width 9 height 9
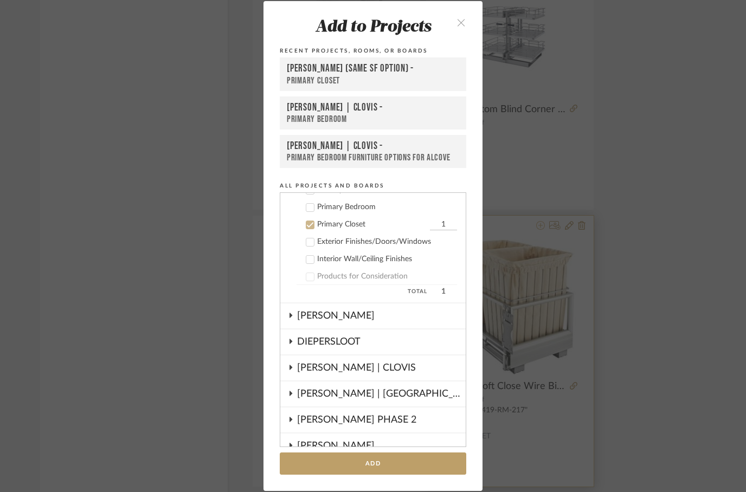
scroll to position [209, 0]
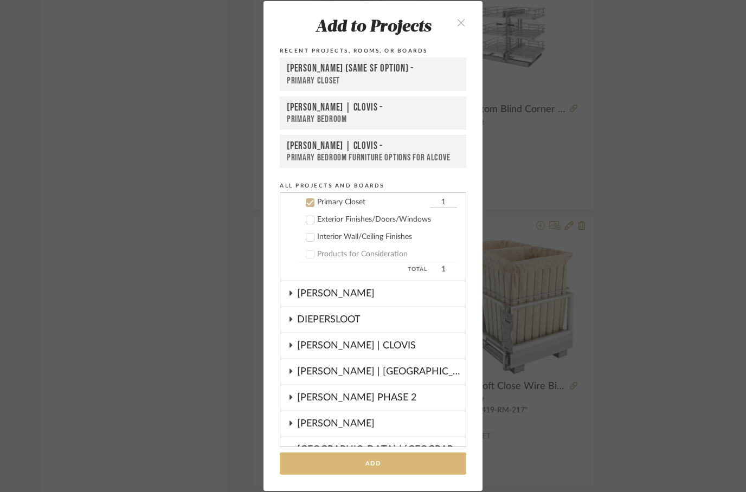
click at [373, 468] on button "Add" at bounding box center [373, 464] width 186 height 22
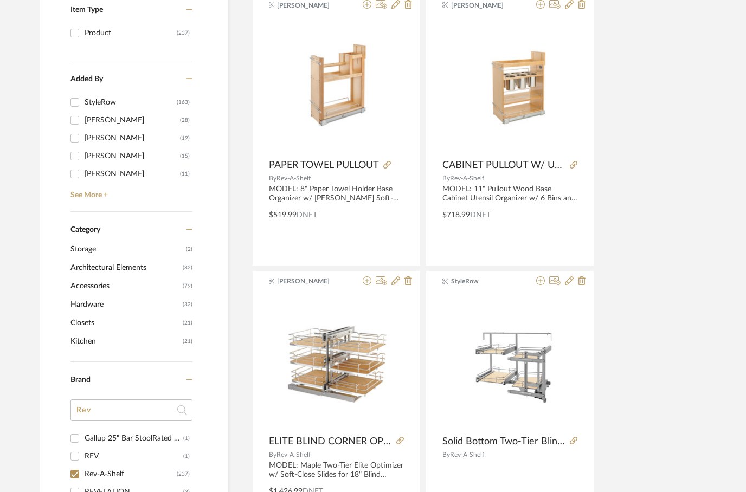
scroll to position [0, 0]
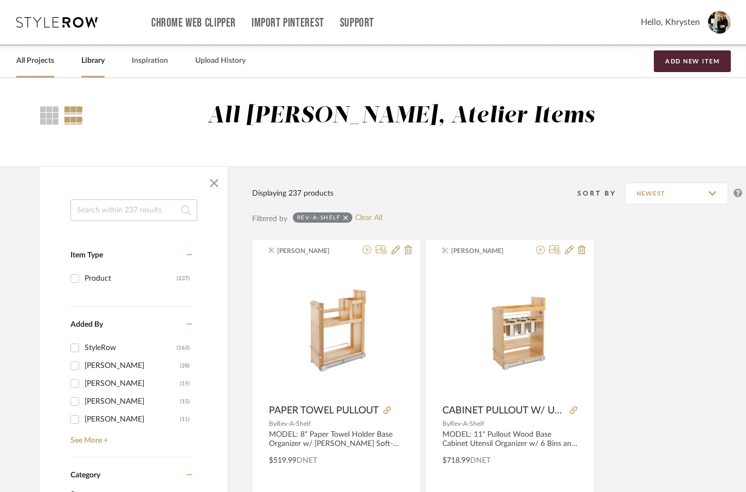
click at [31, 64] on link "All Projects" at bounding box center [35, 61] width 38 height 15
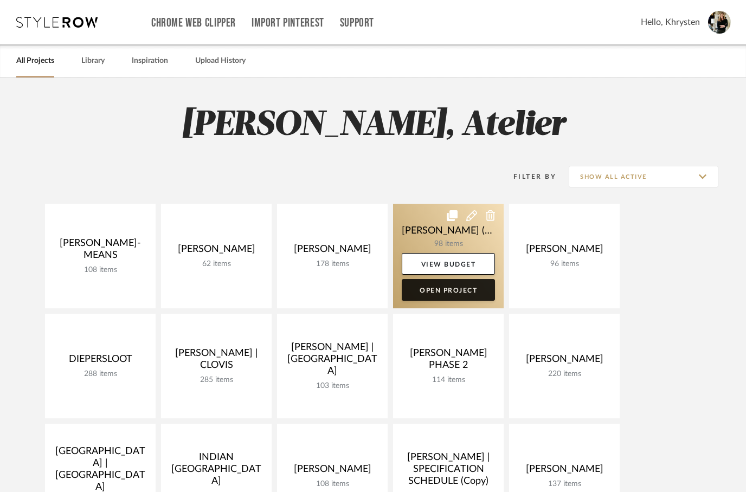
click at [432, 294] on link "Open Project" at bounding box center [448, 290] width 93 height 22
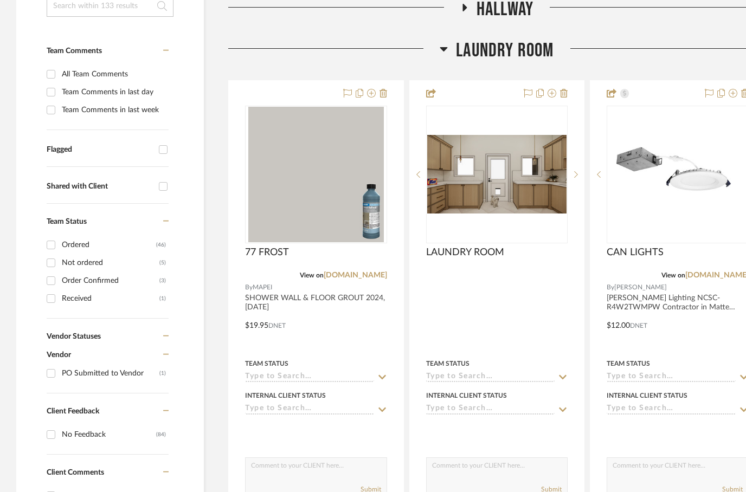
scroll to position [313, 0]
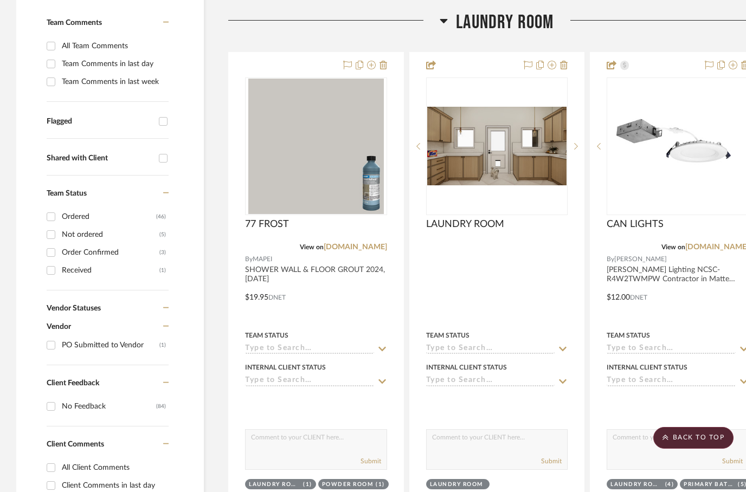
click at [452, 21] on h3 "Laundry Room" at bounding box center [497, 22] width 114 height 23
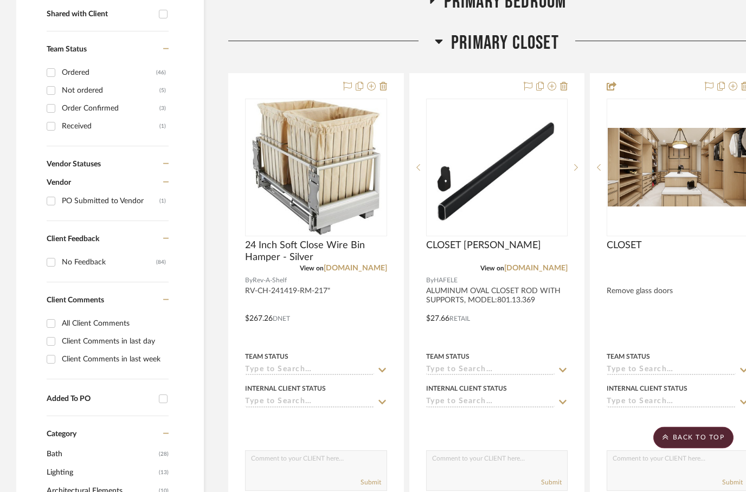
scroll to position [464, 0]
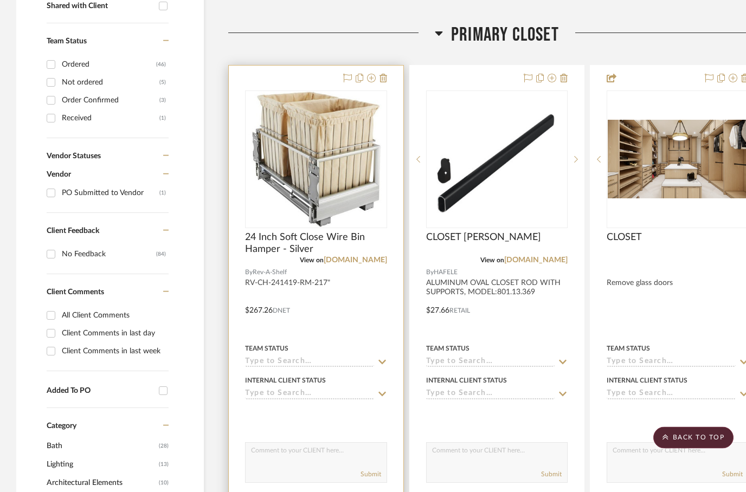
click at [351, 308] on div at bounding box center [316, 303] width 175 height 474
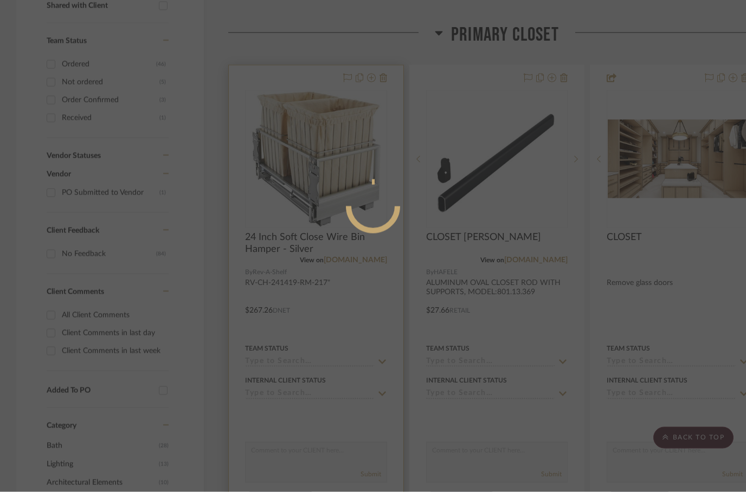
scroll to position [0, 0]
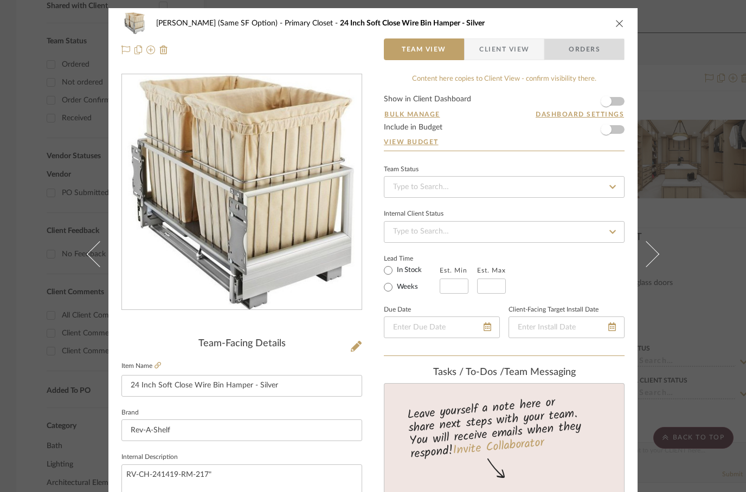
click at [583, 51] on span "Orders" at bounding box center [584, 49] width 55 height 22
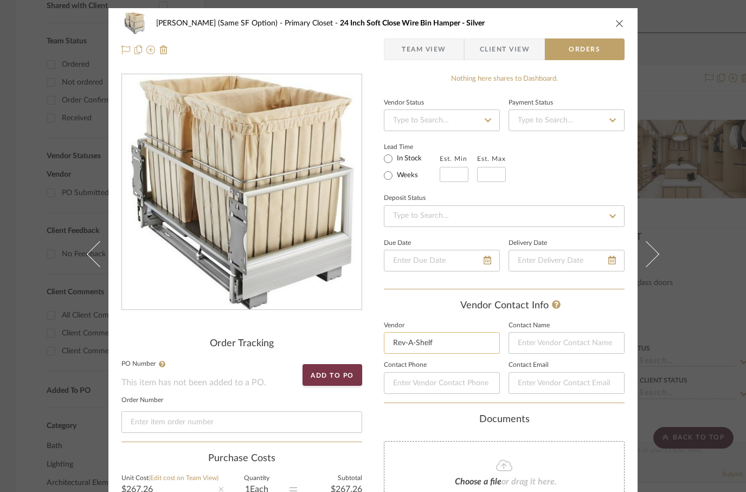
click at [444, 352] on input "Rev-A-Shelf" at bounding box center [442, 343] width 116 height 22
click at [457, 347] on input "Rev-A-Shelf" at bounding box center [442, 343] width 116 height 22
click at [456, 352] on input "Rev-A-Shelf" at bounding box center [442, 343] width 116 height 22
click at [456, 343] on input "Rev-A-Shelf" at bounding box center [442, 343] width 116 height 22
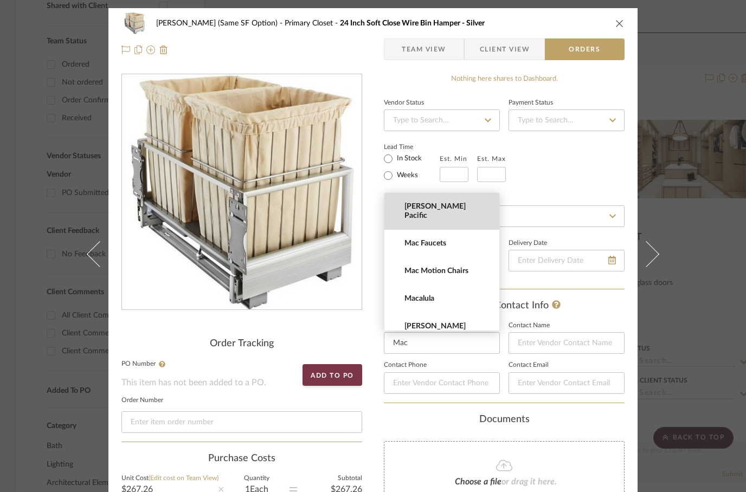
click at [413, 211] on mat-option "[PERSON_NAME] Pacific" at bounding box center [441, 211] width 115 height 37
type input "[PERSON_NAME] Pacific"
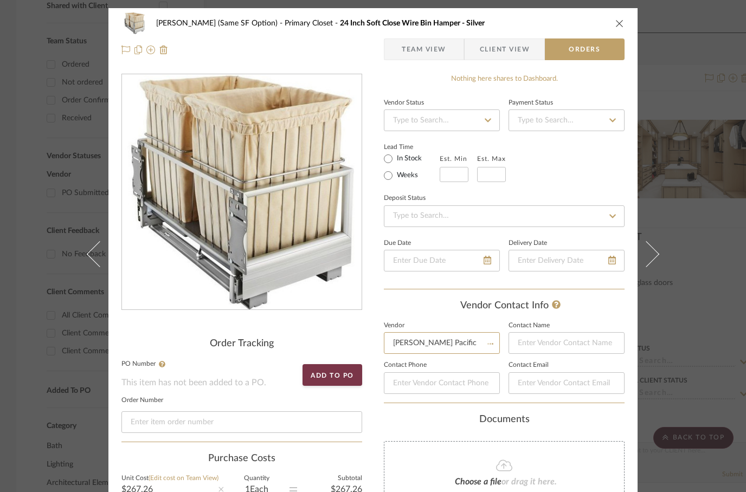
type input "[PERSON_NAME]"
click at [572, 183] on div "Vendor Status Payment Status Lead Time In Stock Weeks Est. Min Est. Max Deposit…" at bounding box center [504, 192] width 241 height 195
click at [623, 21] on icon "close" at bounding box center [619, 23] width 9 height 9
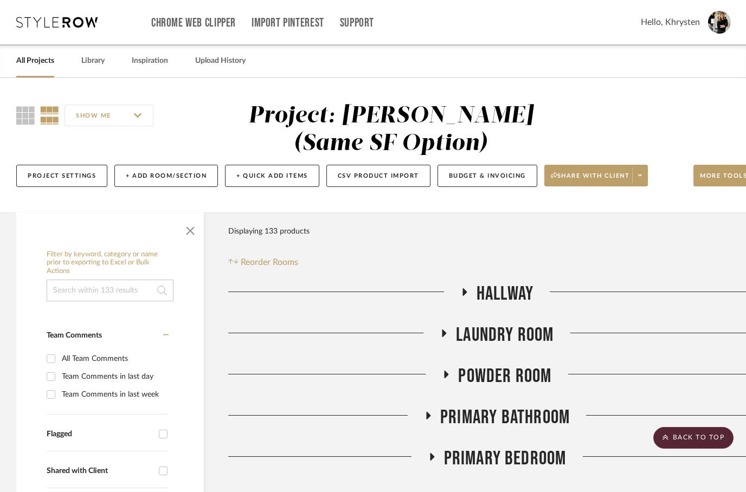
scroll to position [465, 0]
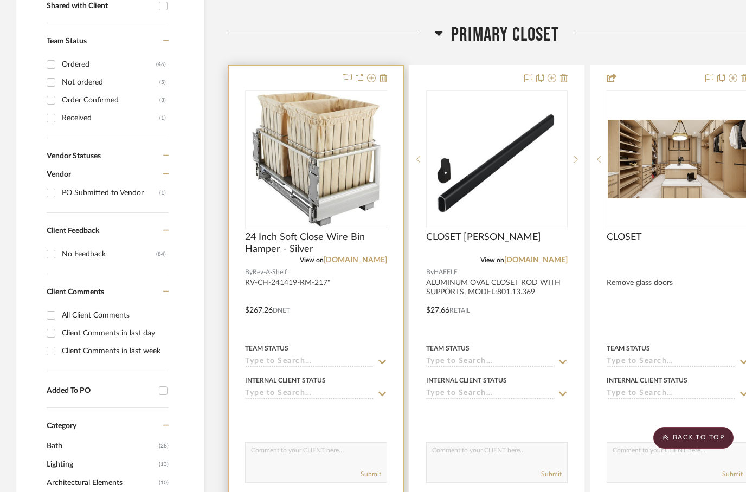
click at [270, 79] on div at bounding box center [316, 303] width 175 height 474
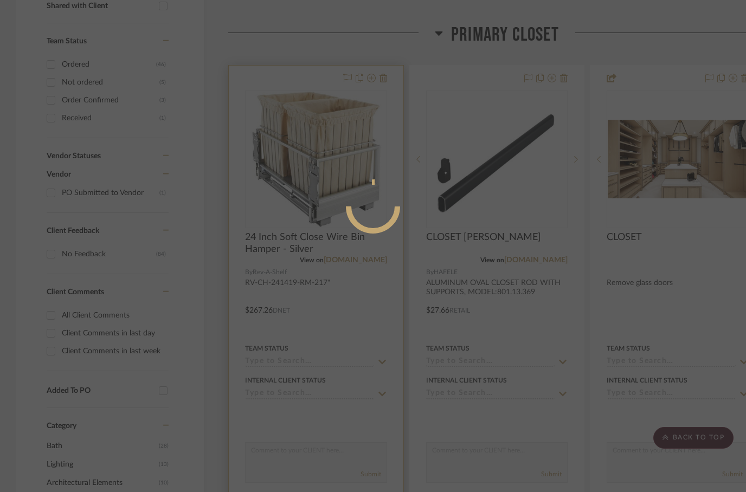
scroll to position [0, 0]
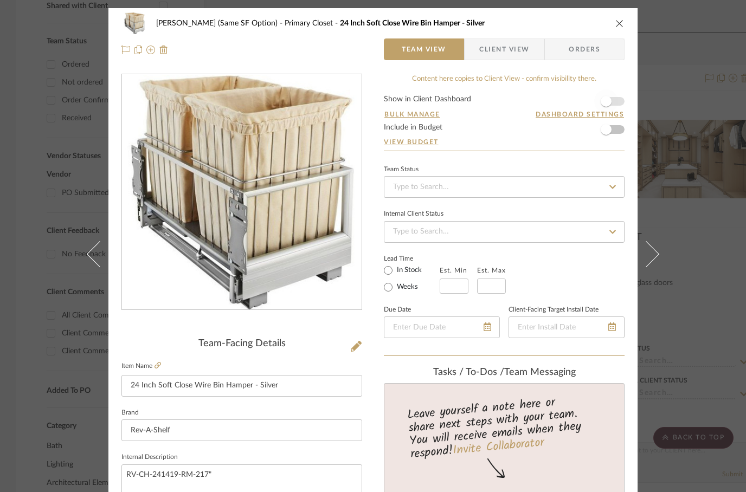
click at [612, 97] on span "button" at bounding box center [606, 101] width 24 height 24
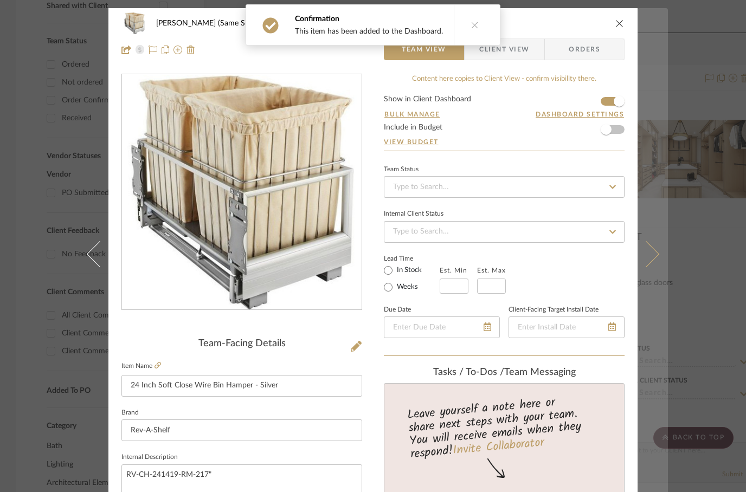
click at [654, 267] on icon at bounding box center [646, 254] width 26 height 26
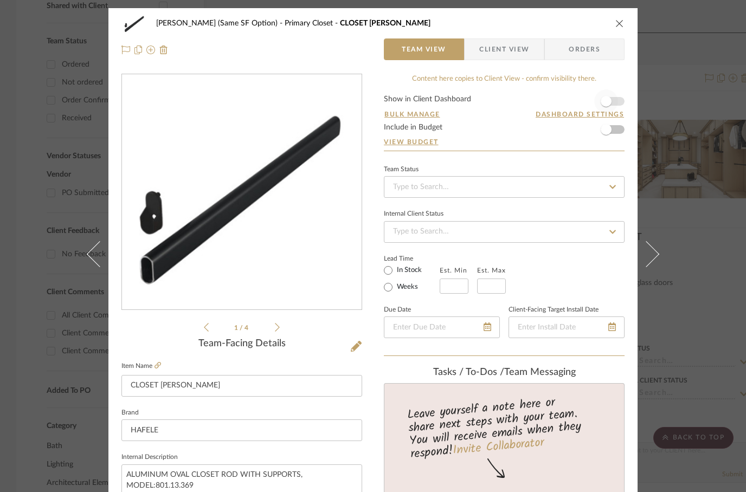
click at [603, 103] on span "button" at bounding box center [606, 101] width 11 height 11
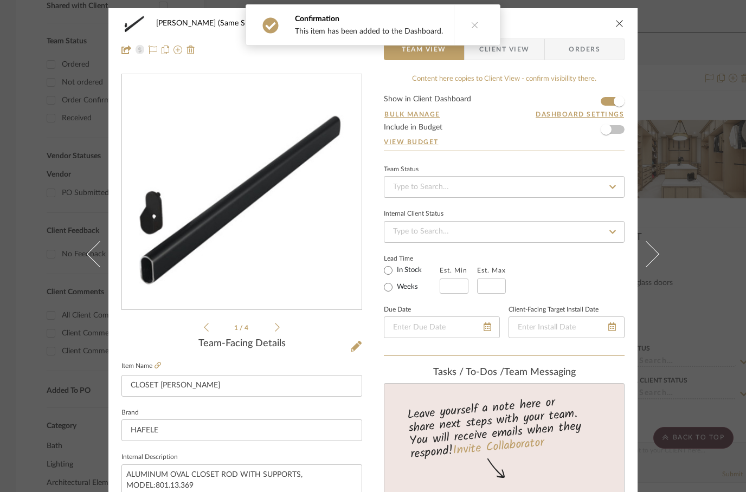
click at [619, 25] on icon "close" at bounding box center [619, 23] width 9 height 9
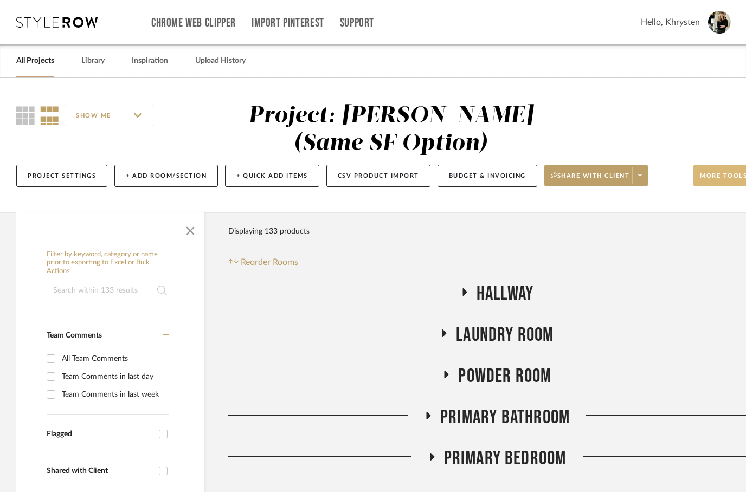
click at [717, 178] on span "More tools" at bounding box center [723, 180] width 47 height 16
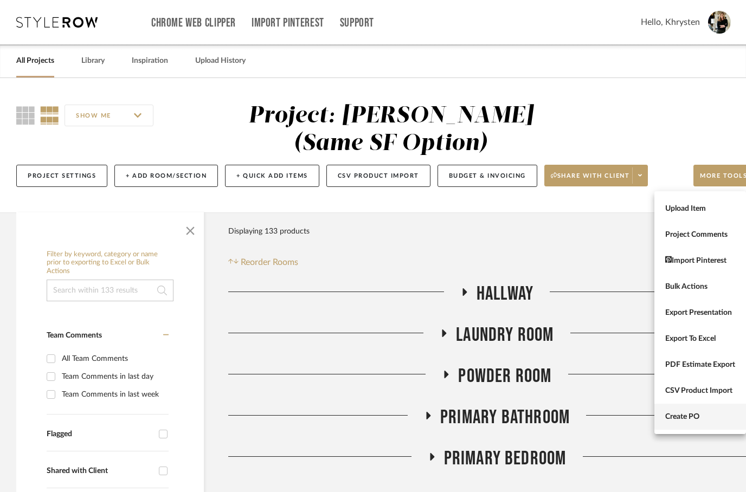
click at [686, 416] on span "Create PO" at bounding box center [700, 416] width 70 height 9
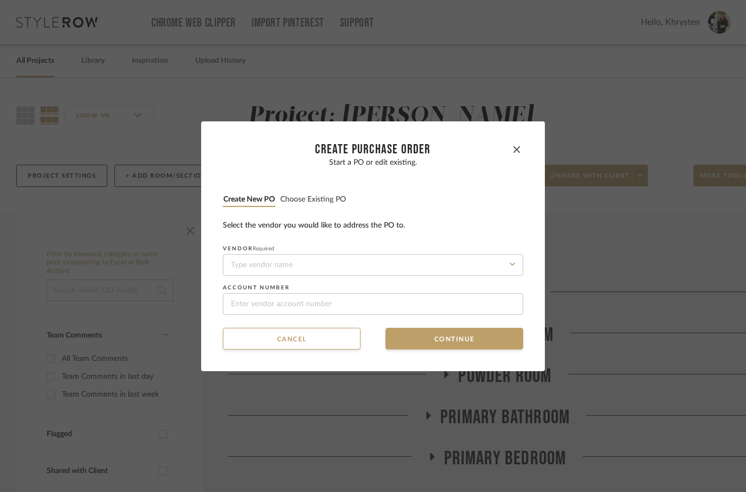
click at [314, 200] on button "Choose existing PO" at bounding box center [313, 200] width 67 height 10
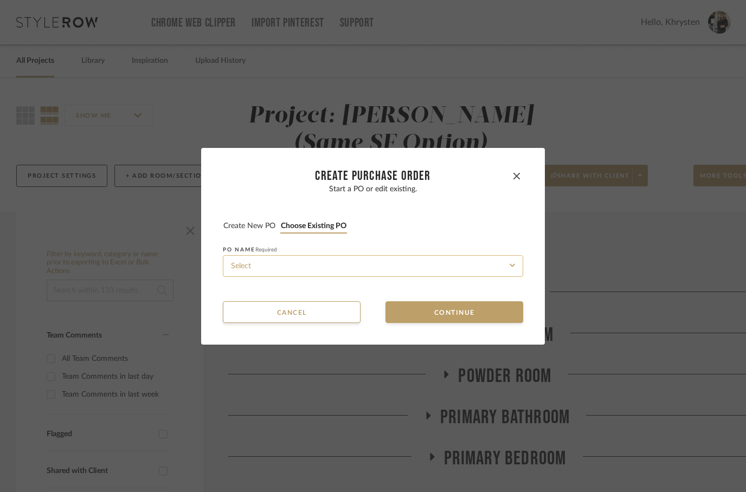
click at [273, 262] on input at bounding box center [373, 266] width 300 height 22
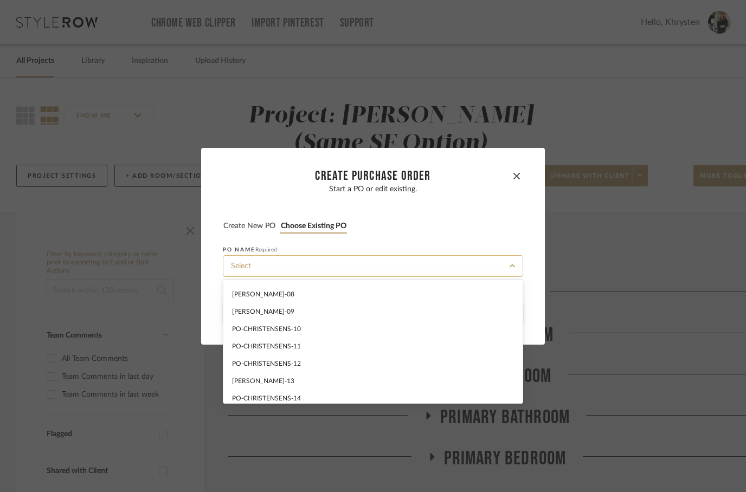
scroll to position [119, 0]
click at [260, 311] on span "[PERSON_NAME]-09" at bounding box center [263, 312] width 62 height 7
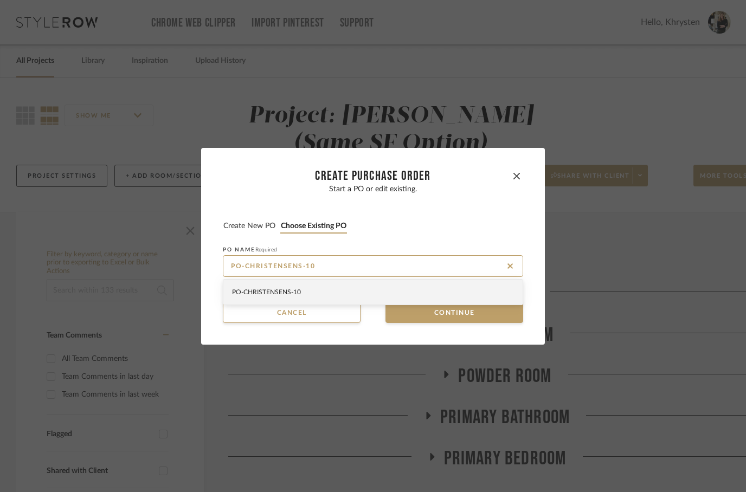
type input "PO-CHRISTENSENS-10"
click at [270, 295] on span "PO-CHRISTENSENS-10" at bounding box center [266, 292] width 69 height 7
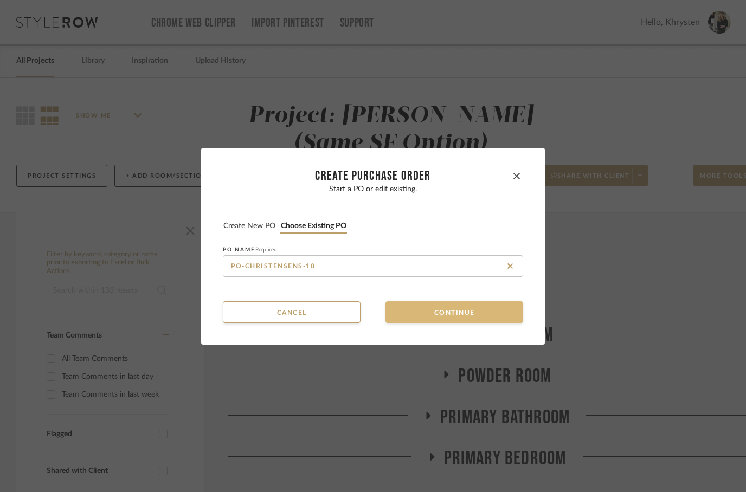
click at [466, 309] on button "Continue" at bounding box center [454, 312] width 138 height 22
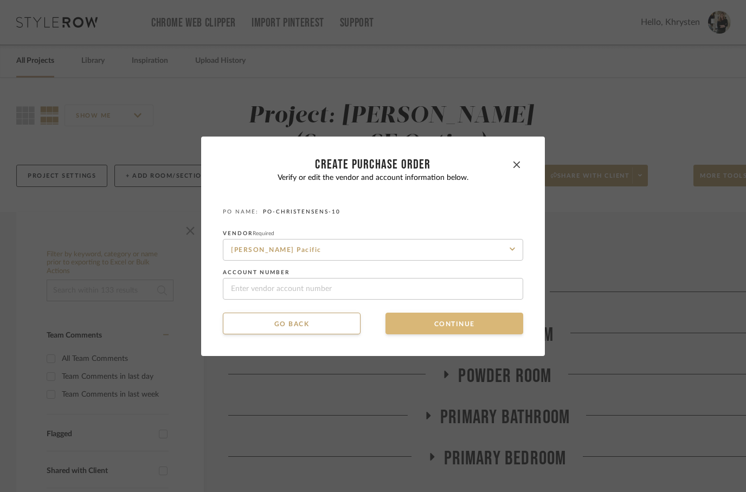
click at [431, 326] on button "Continue" at bounding box center [454, 324] width 138 height 22
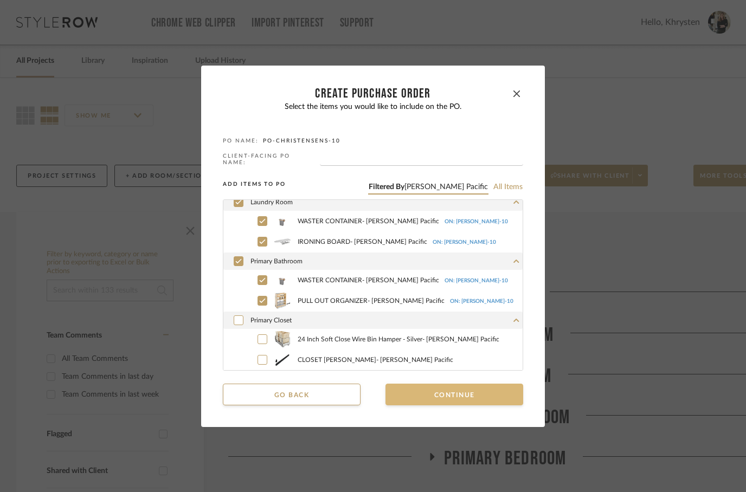
scroll to position [20, 0]
click at [241, 318] on icon at bounding box center [239, 320] width 6 height 4
checkbox input "true"
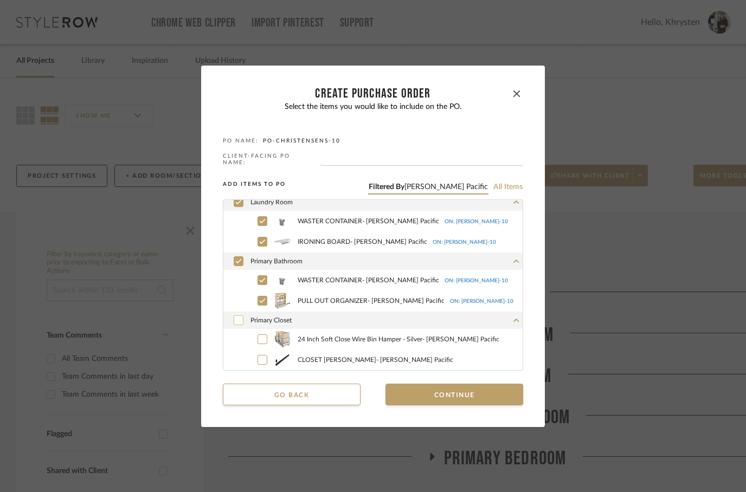
checkbox input "true"
click at [466, 388] on button "Continue" at bounding box center [454, 395] width 138 height 22
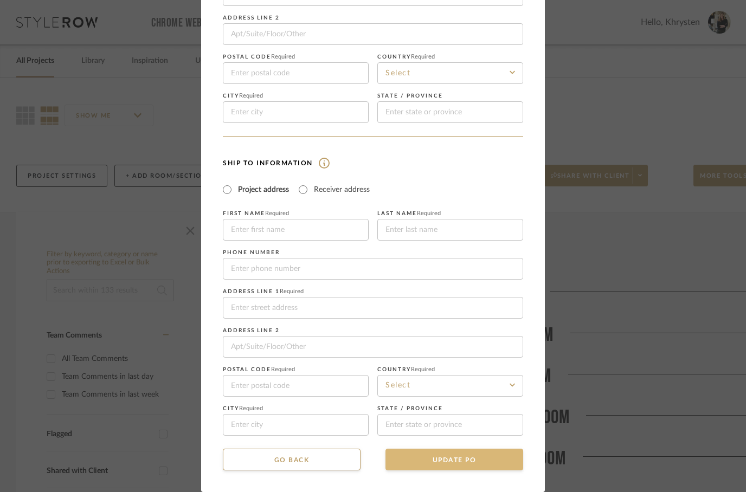
scroll to position [133, 0]
click at [447, 458] on button "UPDATE PO" at bounding box center [454, 460] width 138 height 22
